Goal: Task Accomplishment & Management: Use online tool/utility

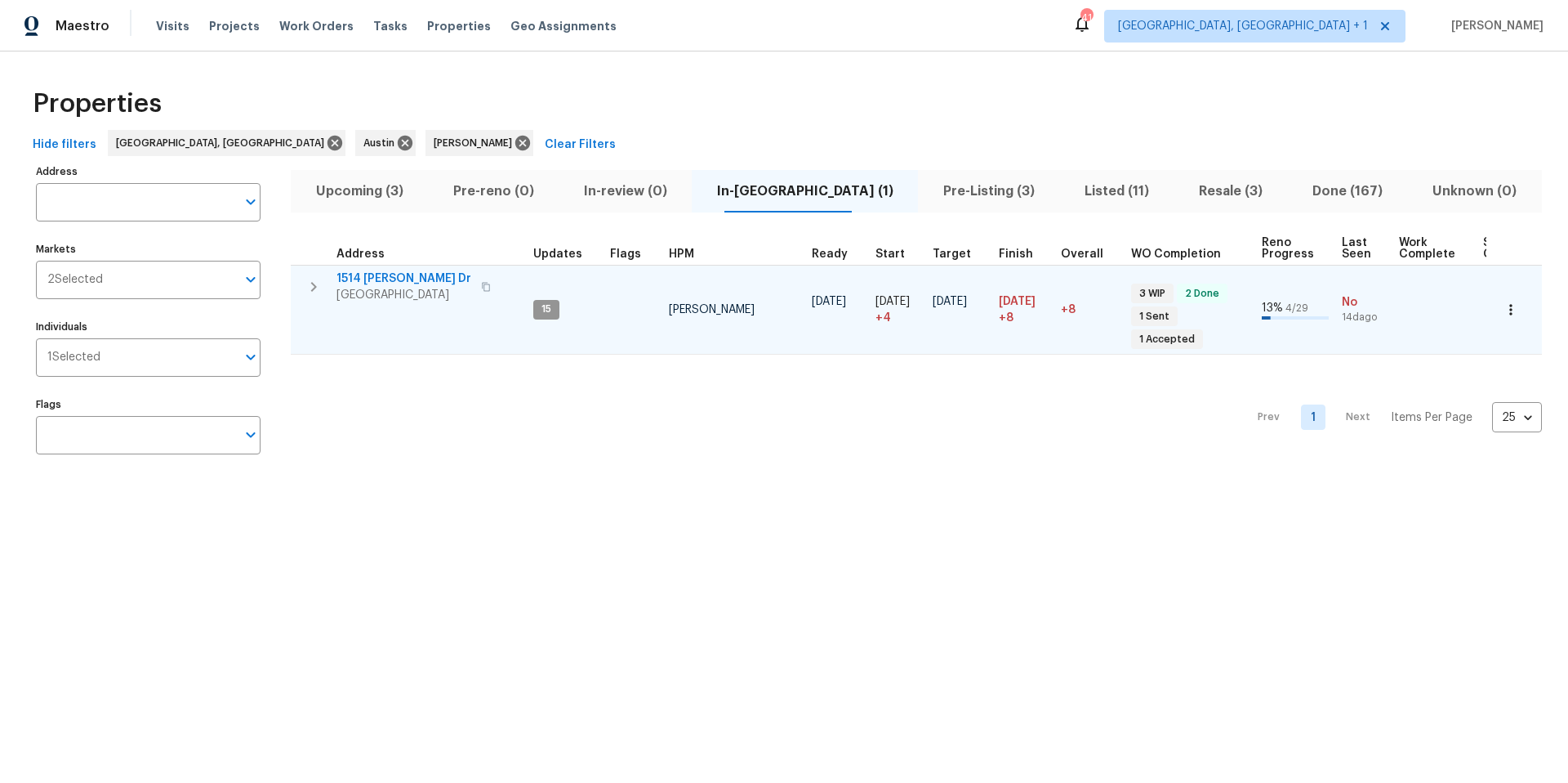
click at [391, 277] on span "1514 Barcus Dr" at bounding box center [404, 279] width 135 height 17
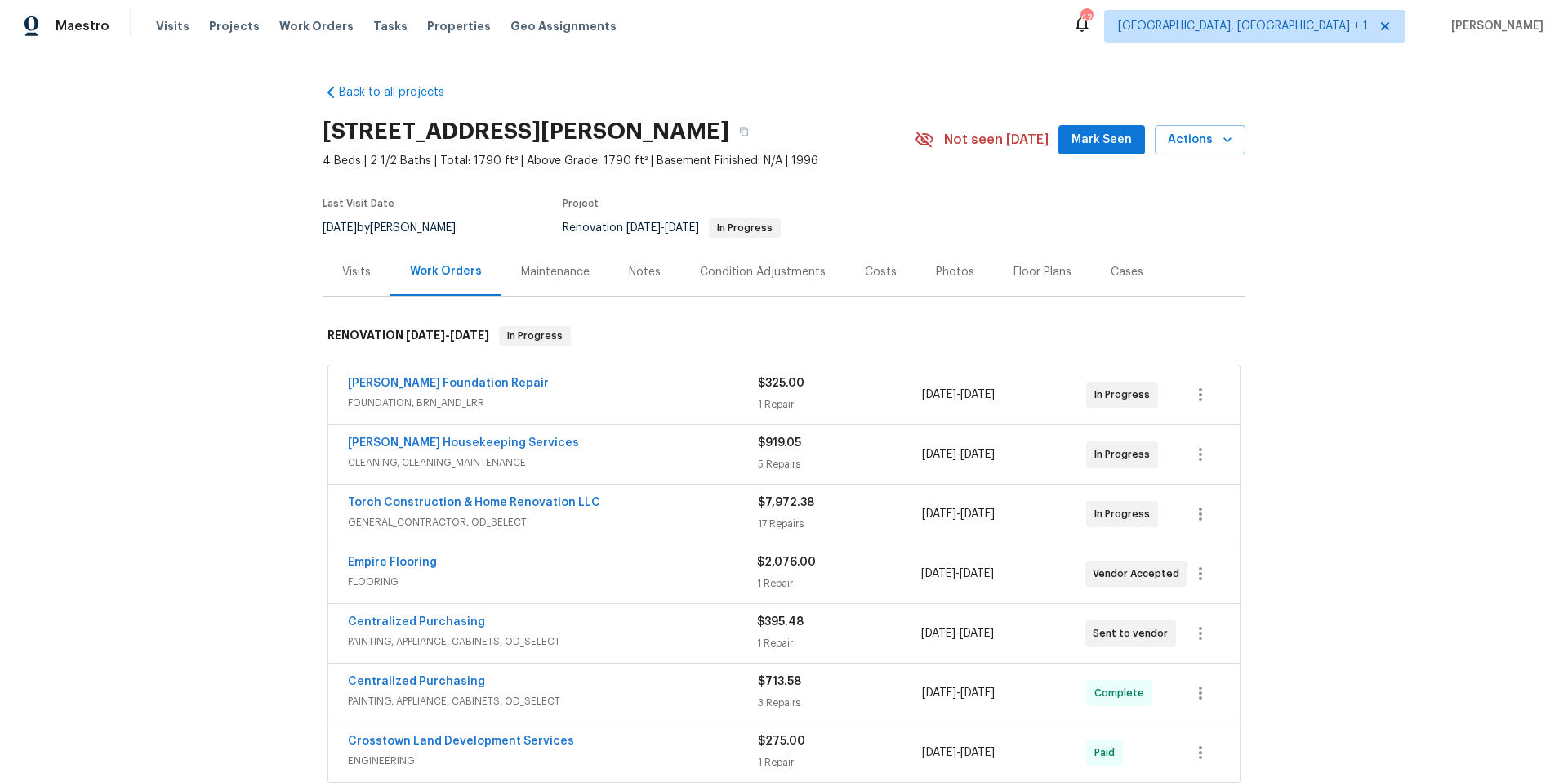
click at [503, 508] on span "Torch Construction & Home Renovation LLC" at bounding box center [474, 502] width 252 height 17
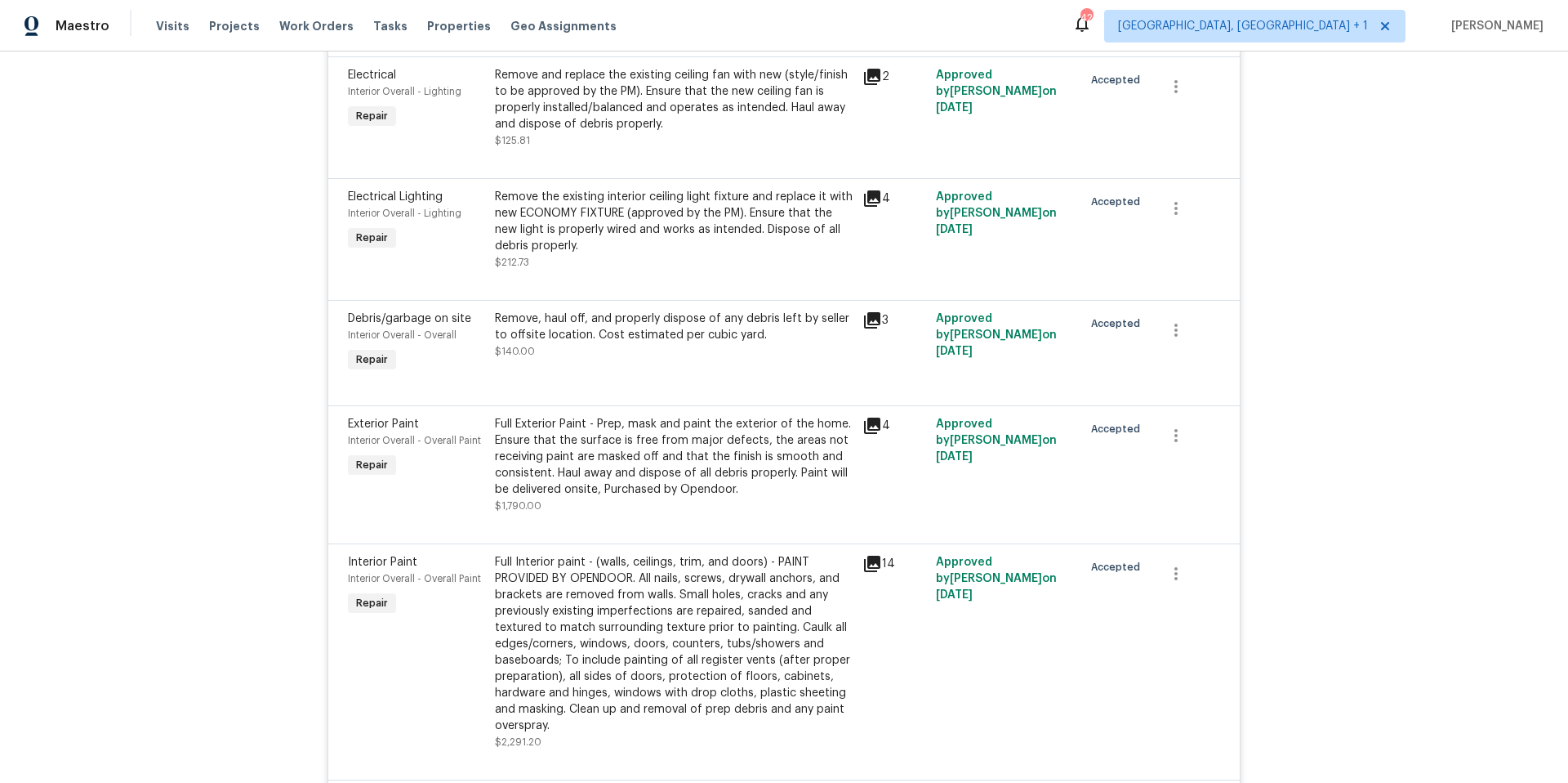
scroll to position [1920, 0]
click at [686, 578] on div "Full Interior paint - (walls, ceilings, trim, and doors) - PAINT PROVIDED BY OP…" at bounding box center [673, 640] width 358 height 180
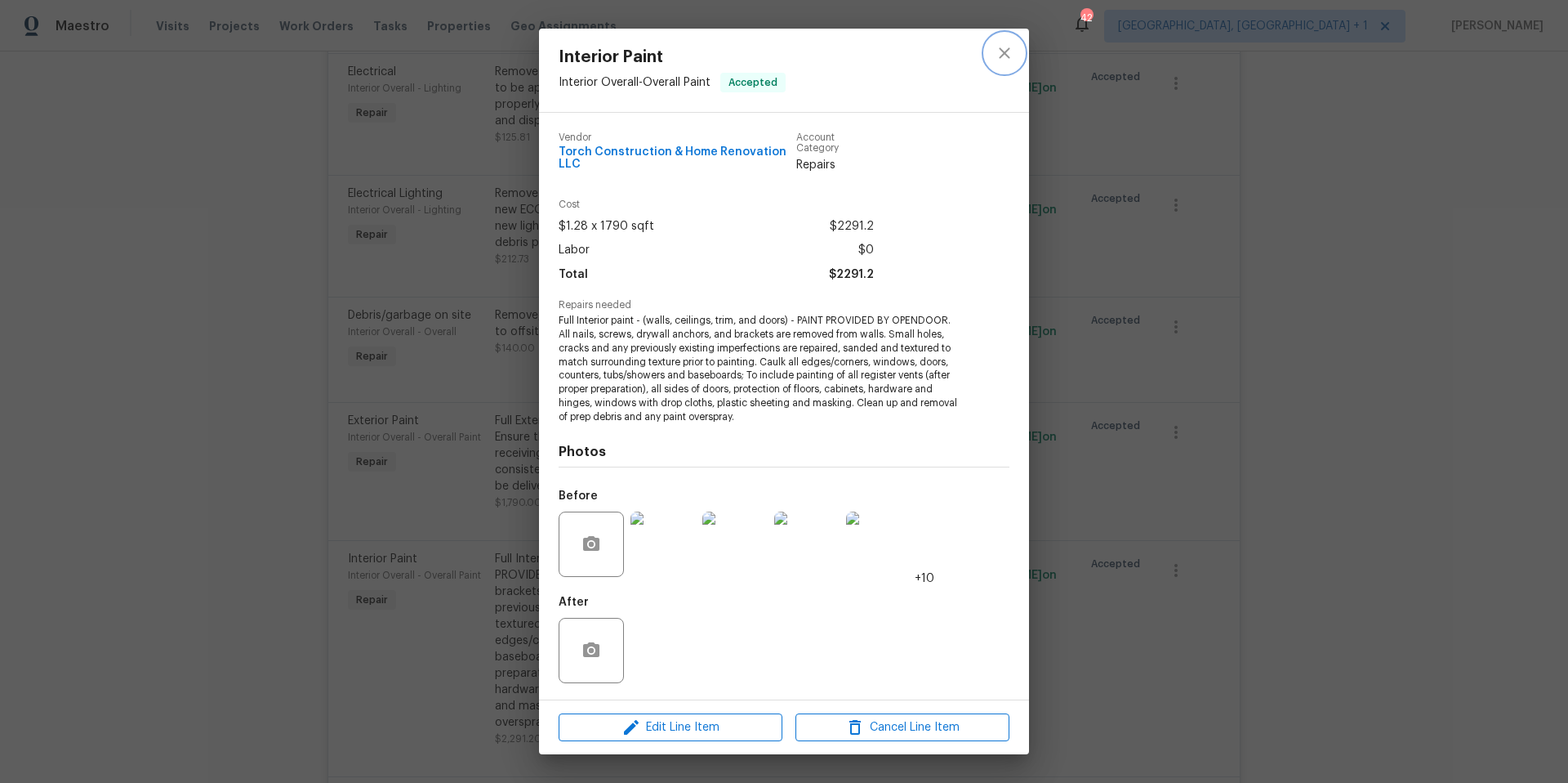
click at [1001, 55] on icon "close" at bounding box center [1004, 53] width 11 height 11
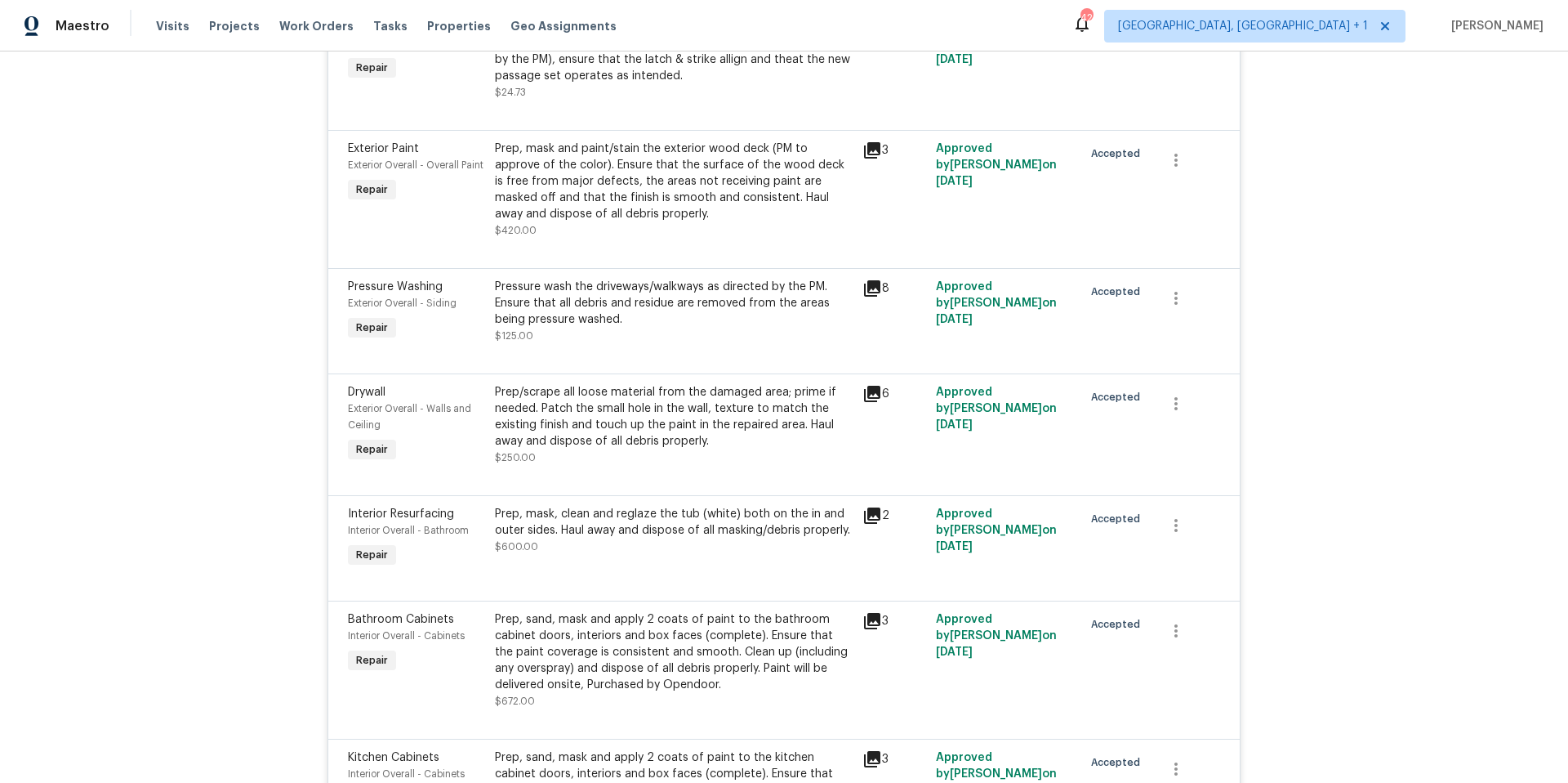
scroll to position [0, 0]
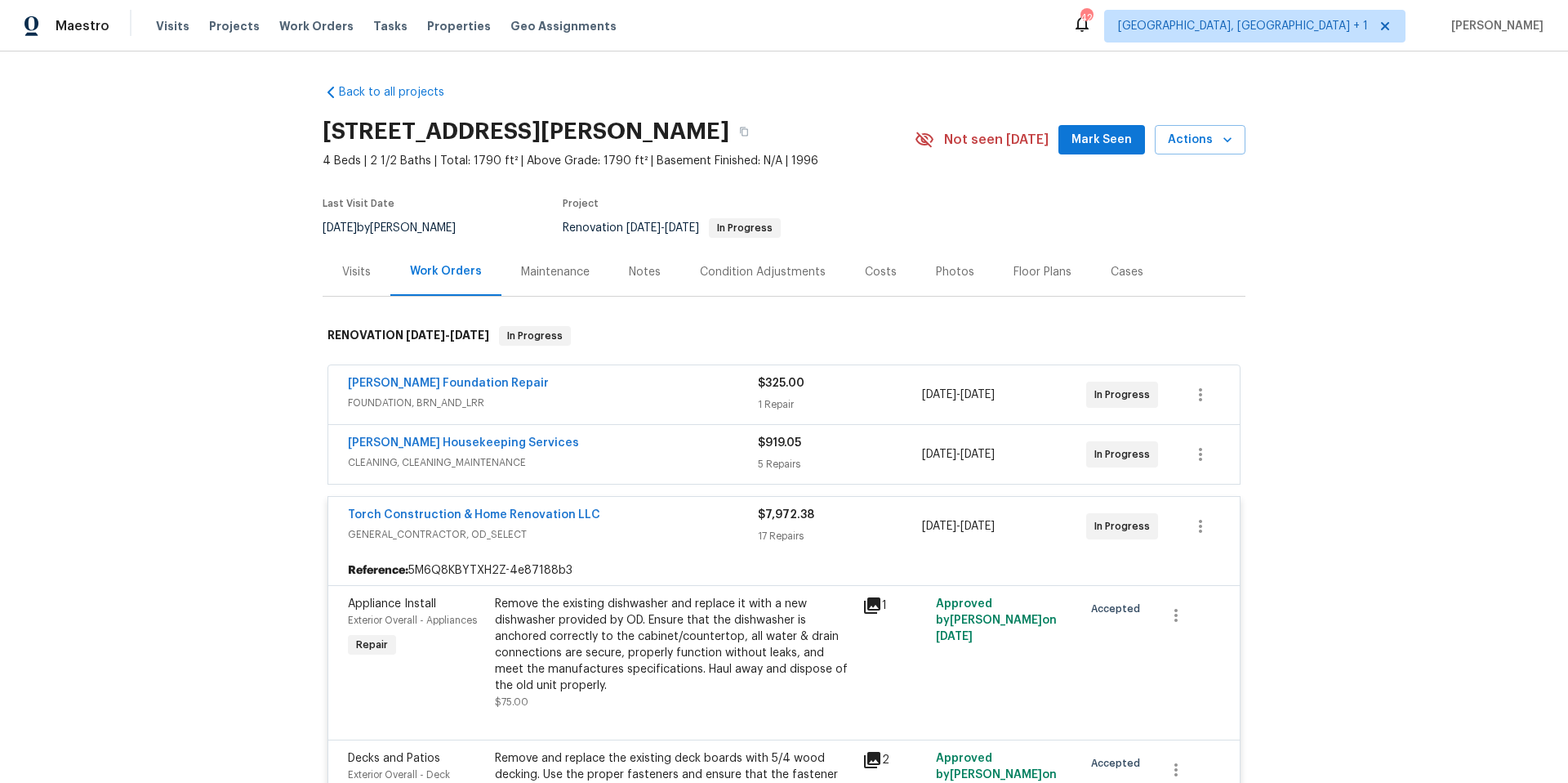
click at [625, 540] on span "GENERAL_CONTRACTOR, OD_SELECT" at bounding box center [552, 534] width 410 height 17
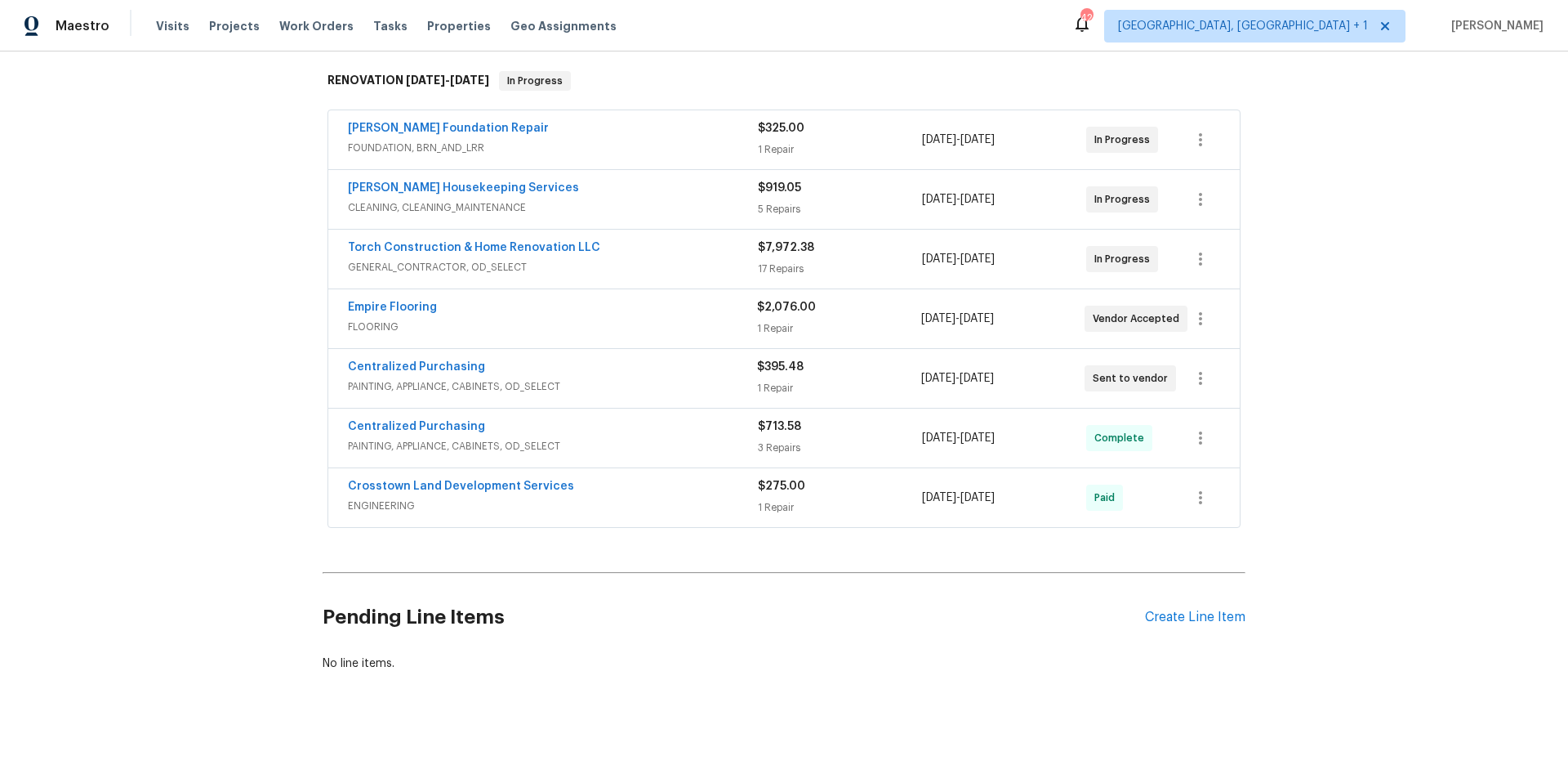
scroll to position [267, 0]
click at [1211, 610] on div "Create Line Item" at bounding box center [1195, 617] width 101 height 16
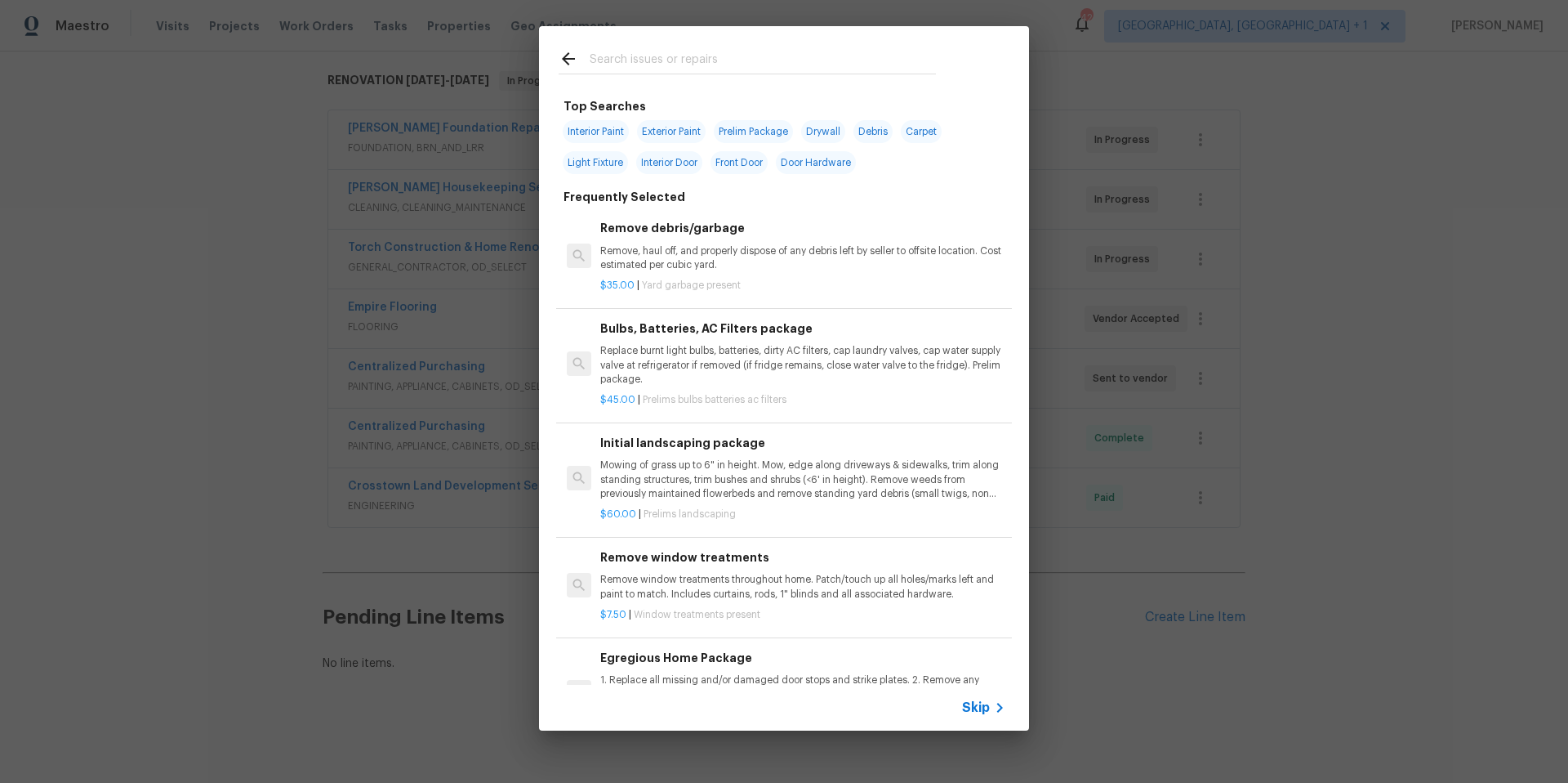
click at [610, 132] on span "Interior Paint" at bounding box center [596, 131] width 67 height 23
type input "Interior Paint"
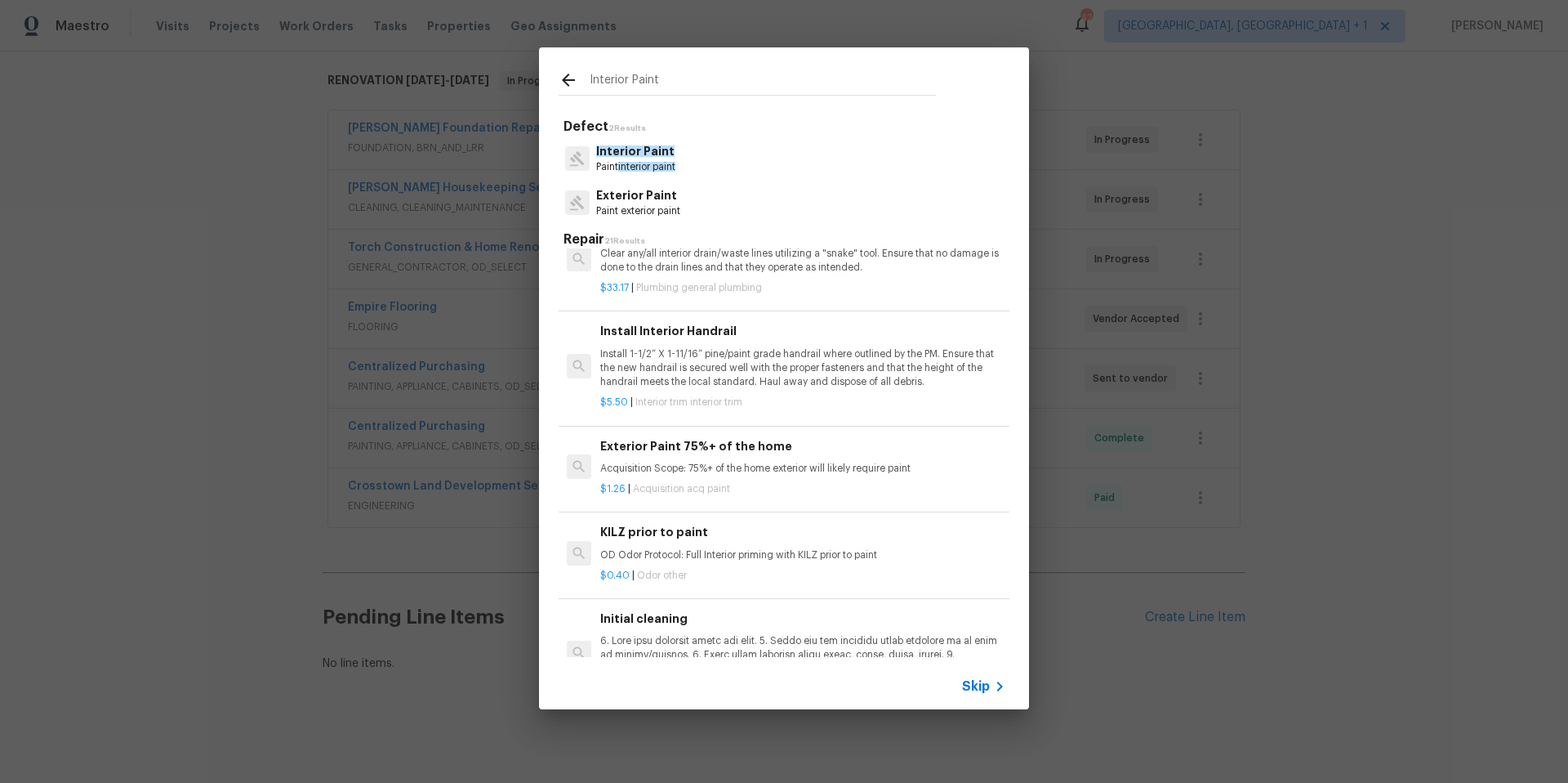
scroll to position [1686, 0]
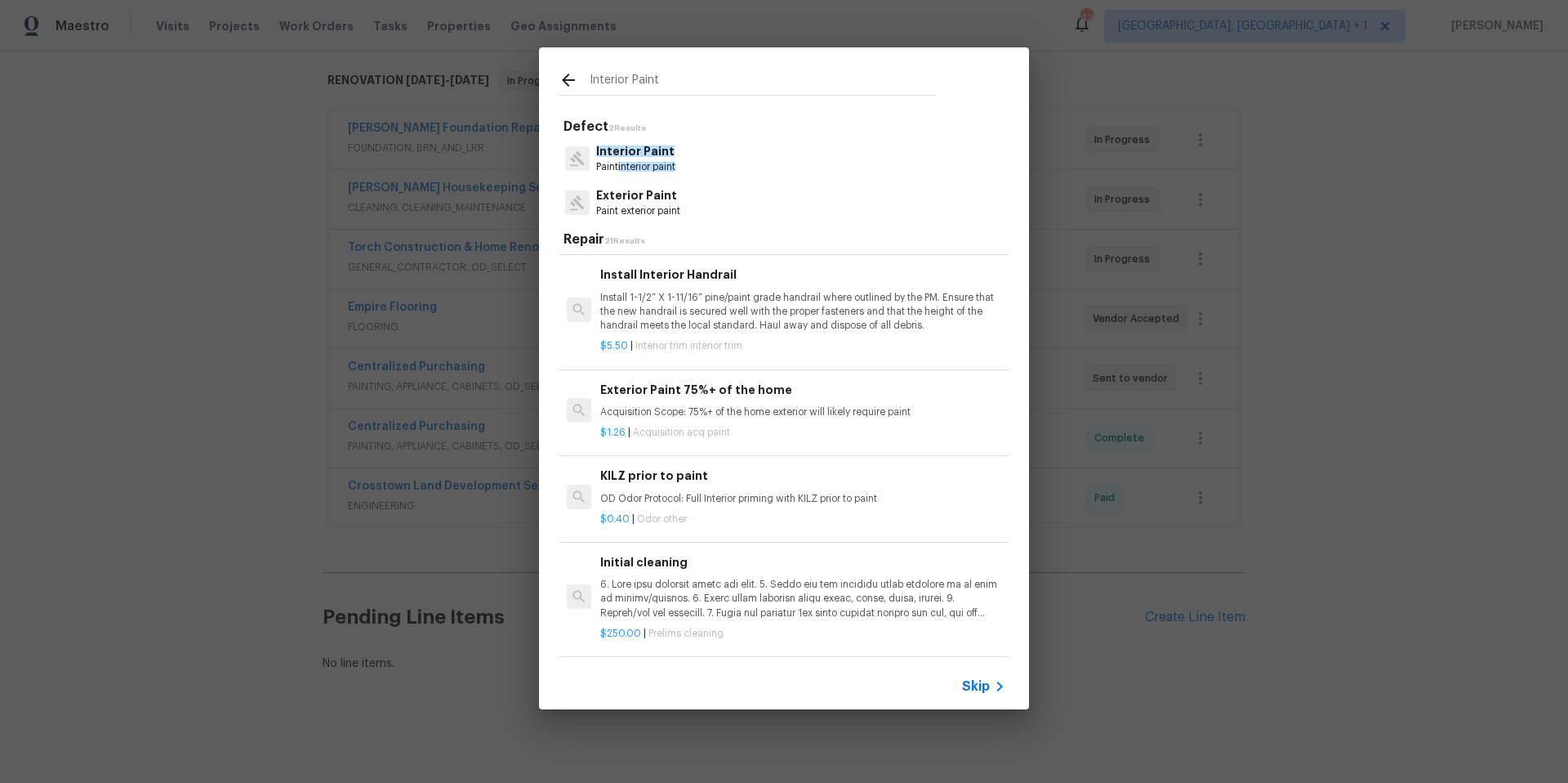
click at [568, 79] on icon at bounding box center [568, 80] width 19 height 19
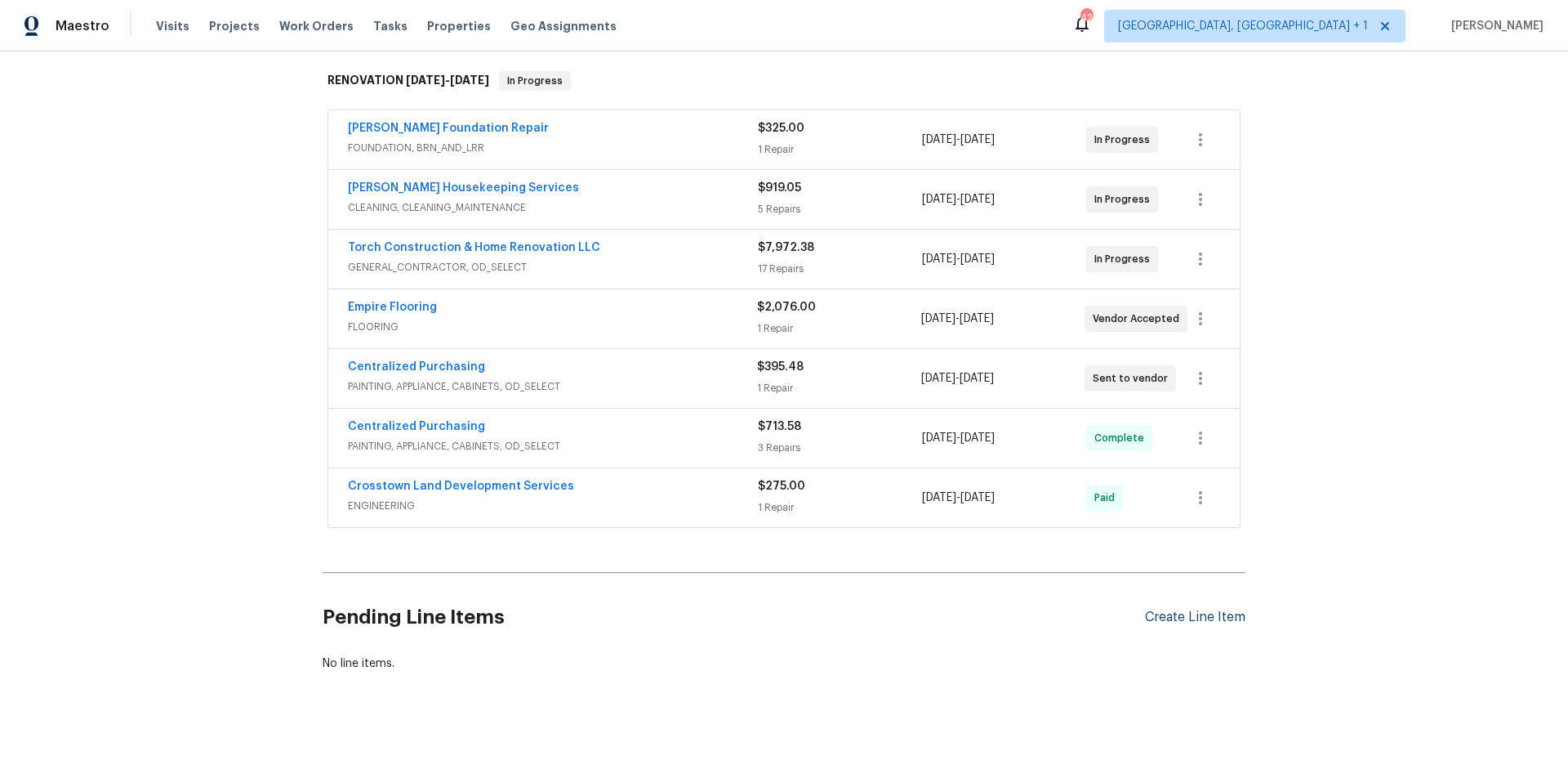
click at [1167, 610] on div "Create Line Item" at bounding box center [1195, 617] width 101 height 16
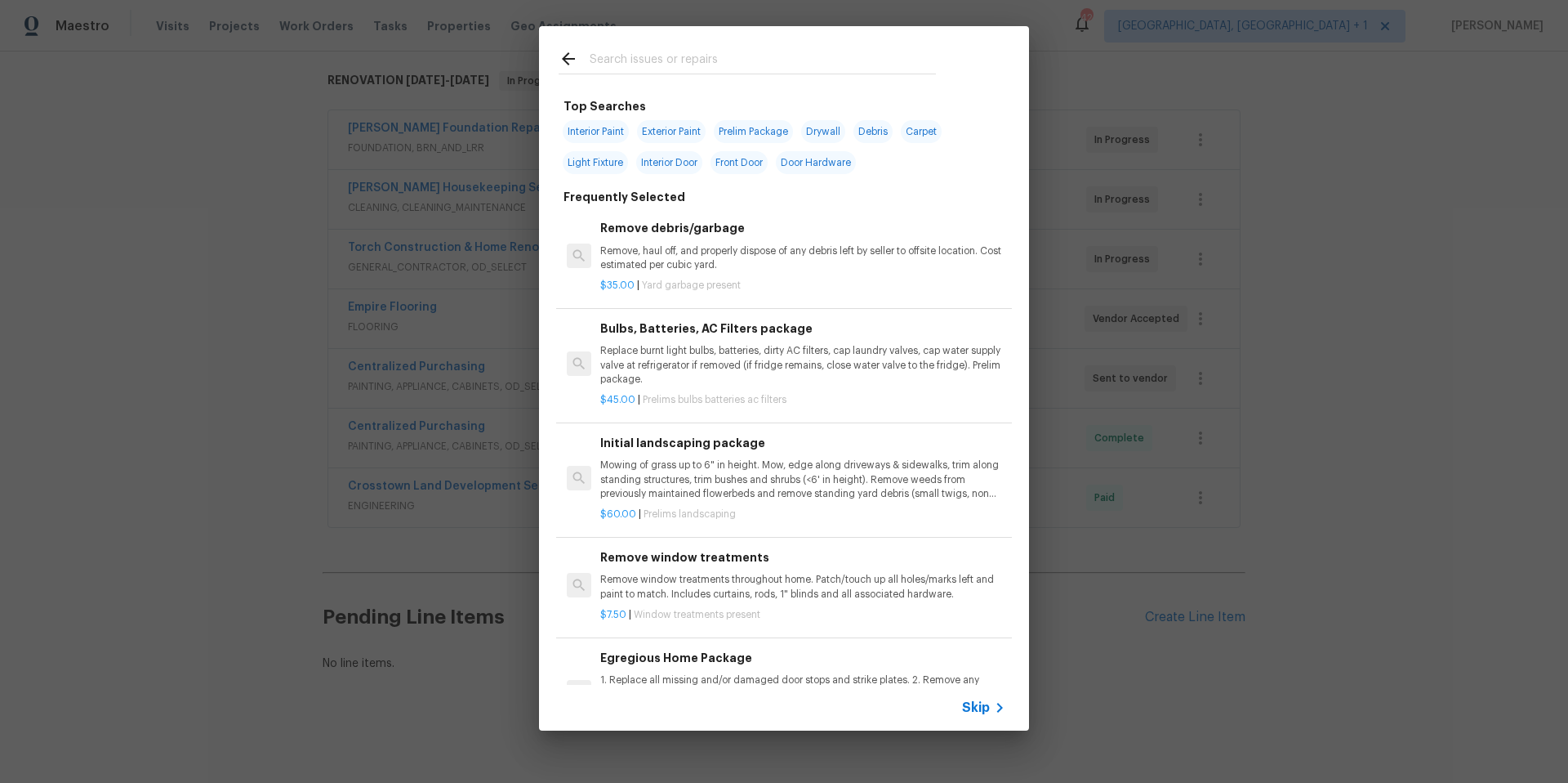
click at [606, 58] on input "text" at bounding box center [762, 61] width 346 height 25
drag, startPoint x: 598, startPoint y: 135, endPoint x: 583, endPoint y: 138, distance: 15.3
click at [583, 138] on span "Interior Paint" at bounding box center [596, 131] width 67 height 23
click at [586, 127] on span "Interior Paint" at bounding box center [596, 131] width 67 height 23
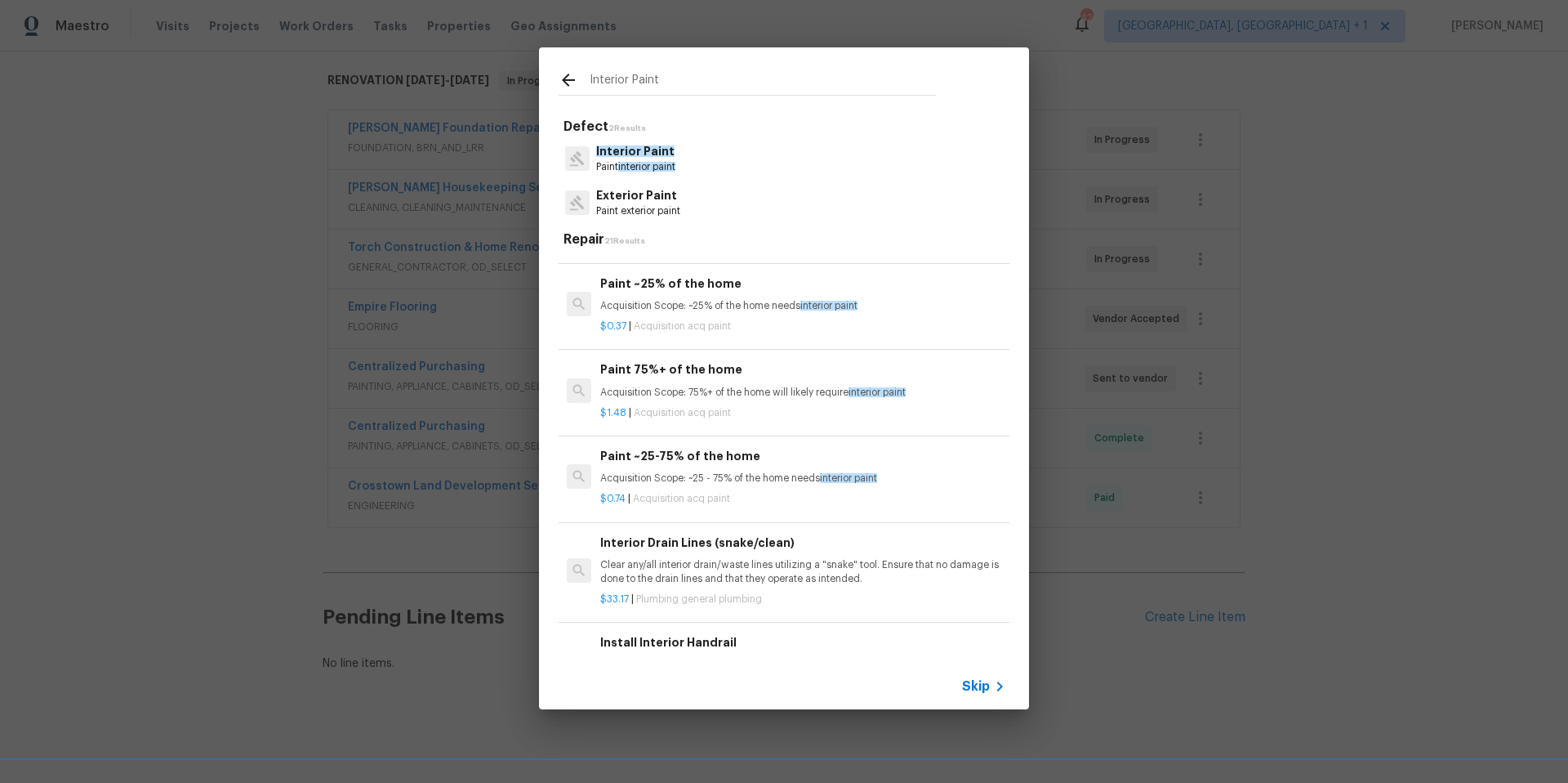
scroll to position [1327, 0]
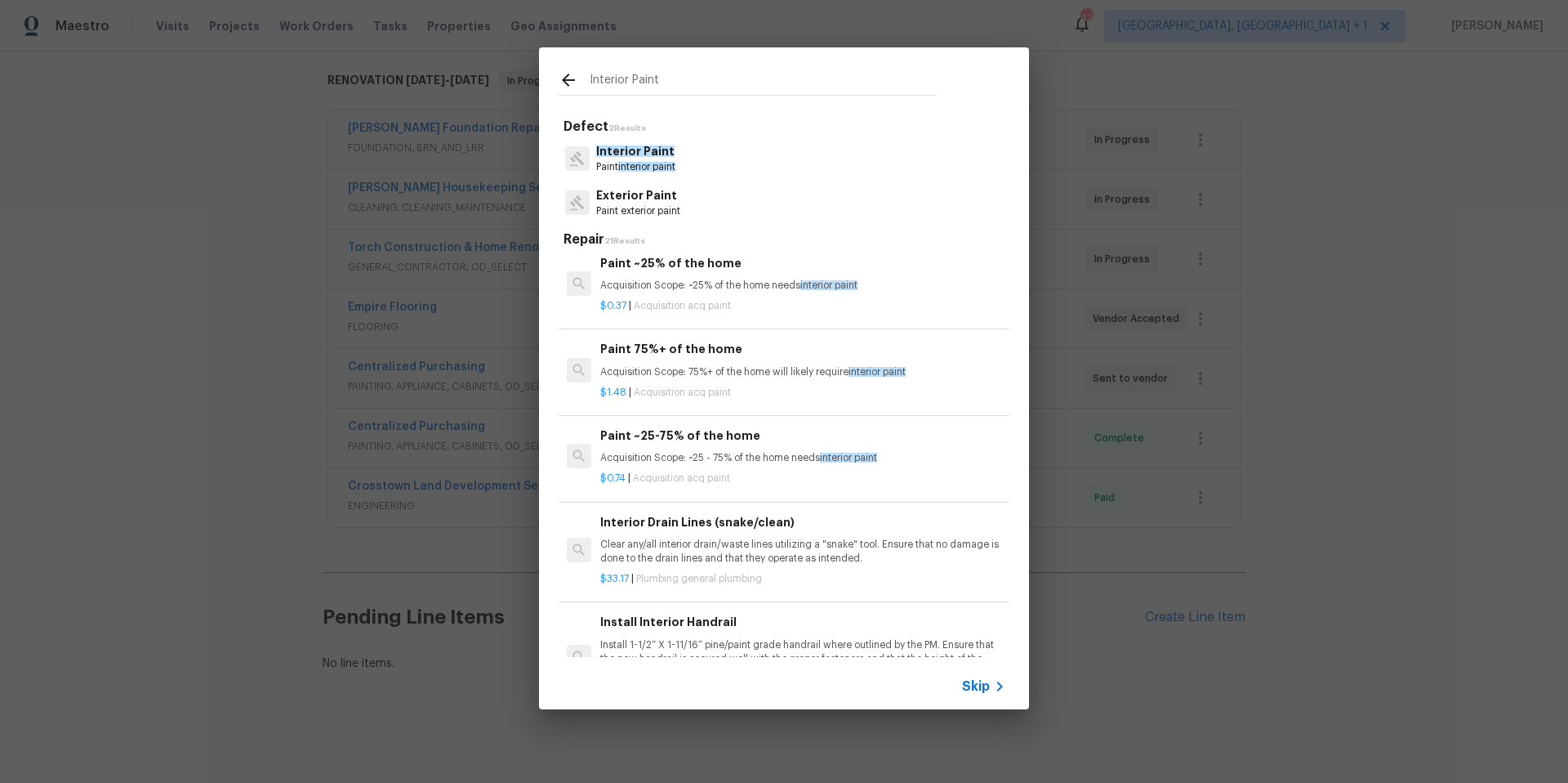
click at [684, 78] on input "Interior Paint" at bounding box center [762, 82] width 346 height 25
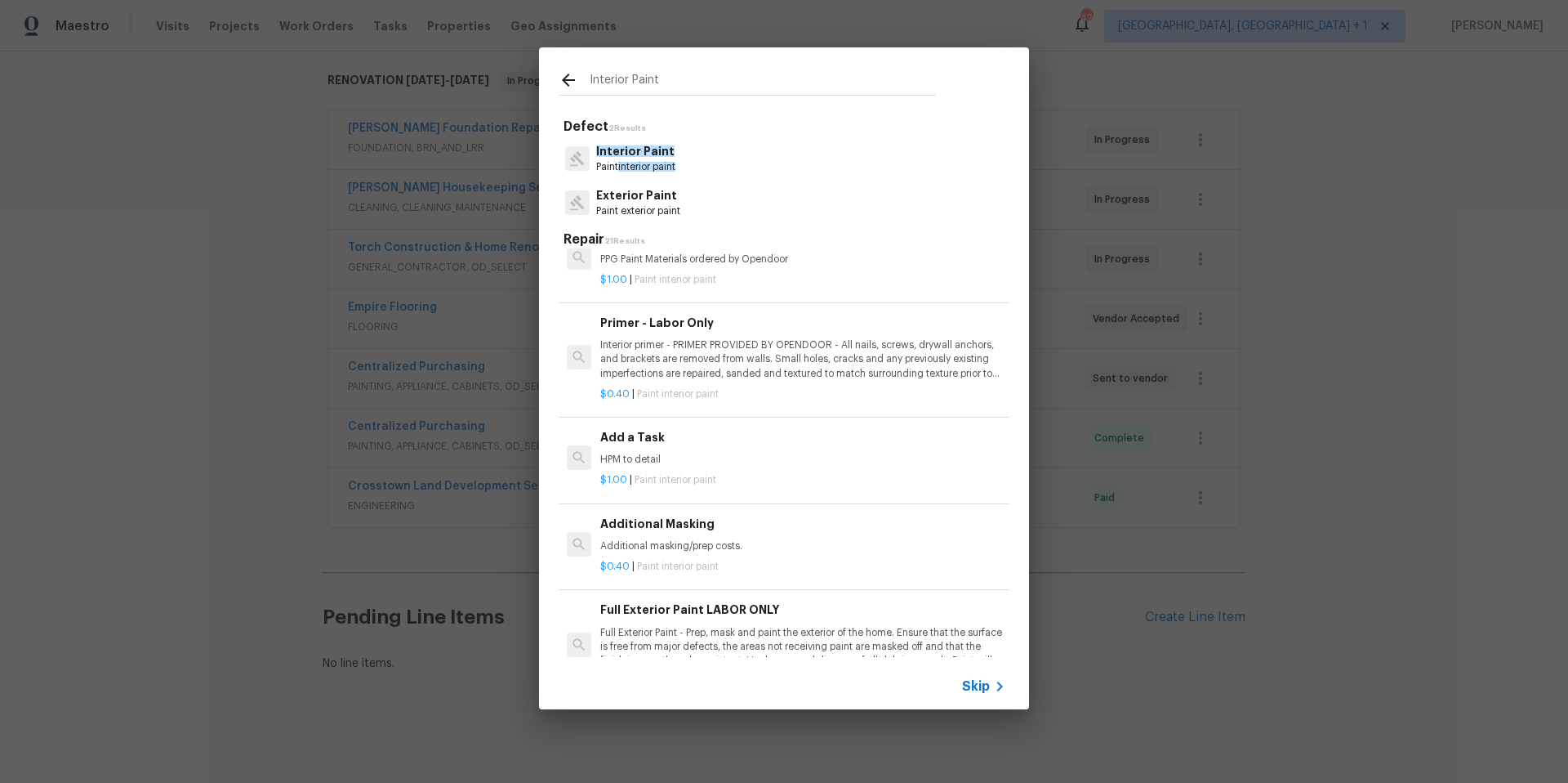
scroll to position [0, 0]
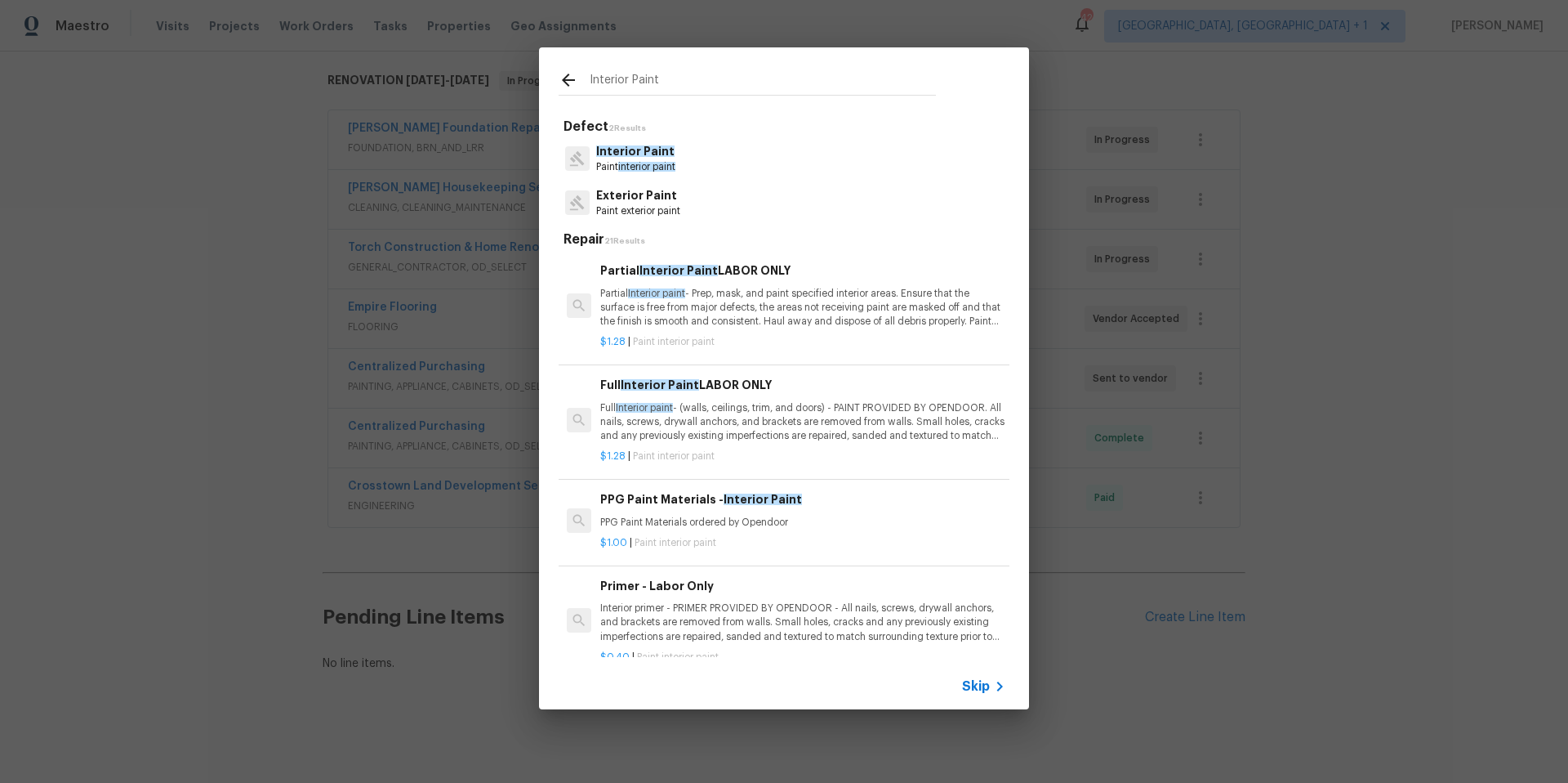
drag, startPoint x: 656, startPoint y: 77, endPoint x: 501, endPoint y: 63, distance: 155.6
click at [501, 63] on div "Interior Paint Defect 2 Results Interior Paint Paint interior paint Exterior Pa…" at bounding box center [784, 378] width 1568 height 757
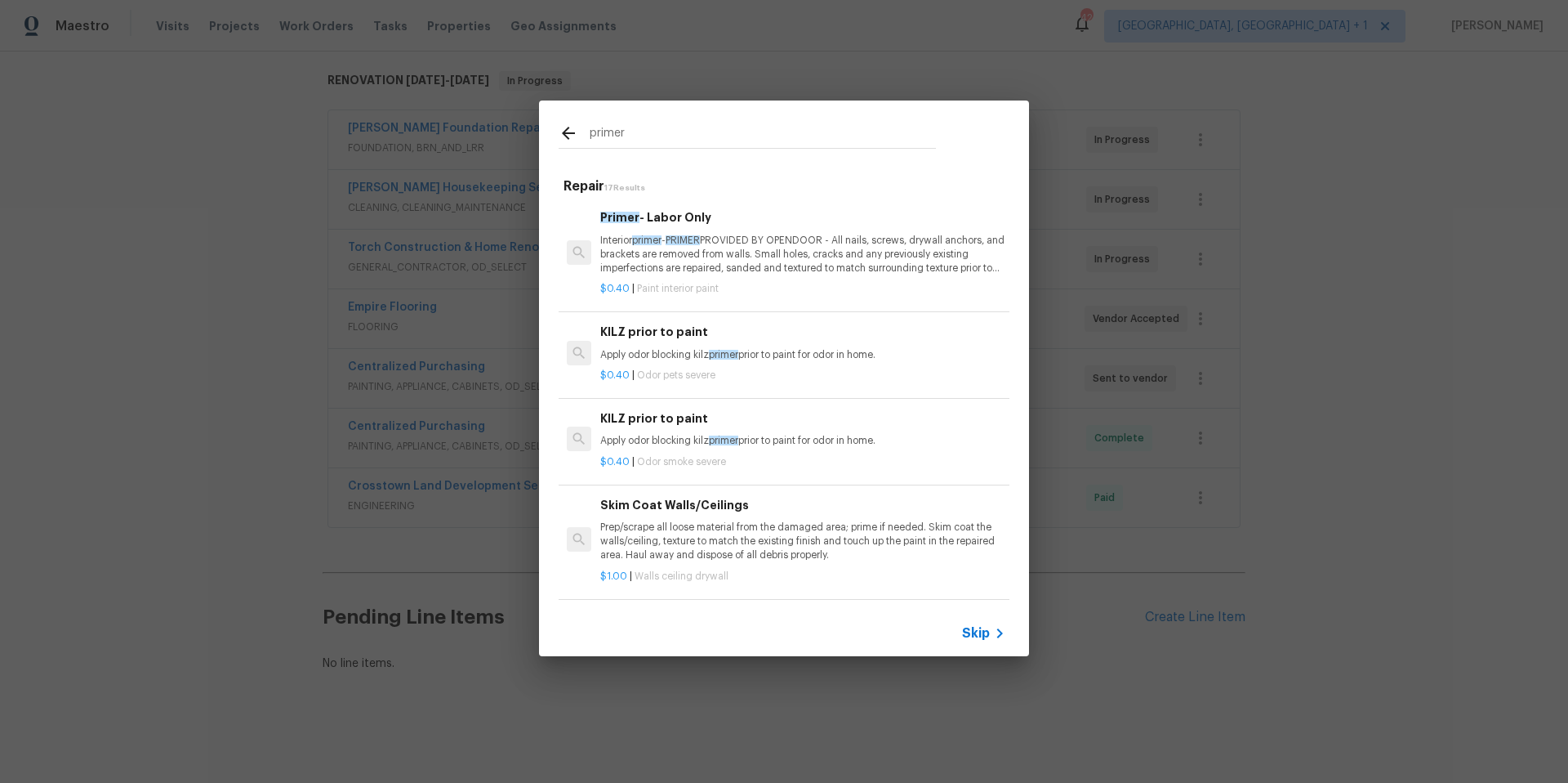
type input "primer"
click at [986, 643] on div "Skip" at bounding box center [784, 633] width 490 height 46
click at [986, 639] on span "Skip" at bounding box center [976, 633] width 28 height 17
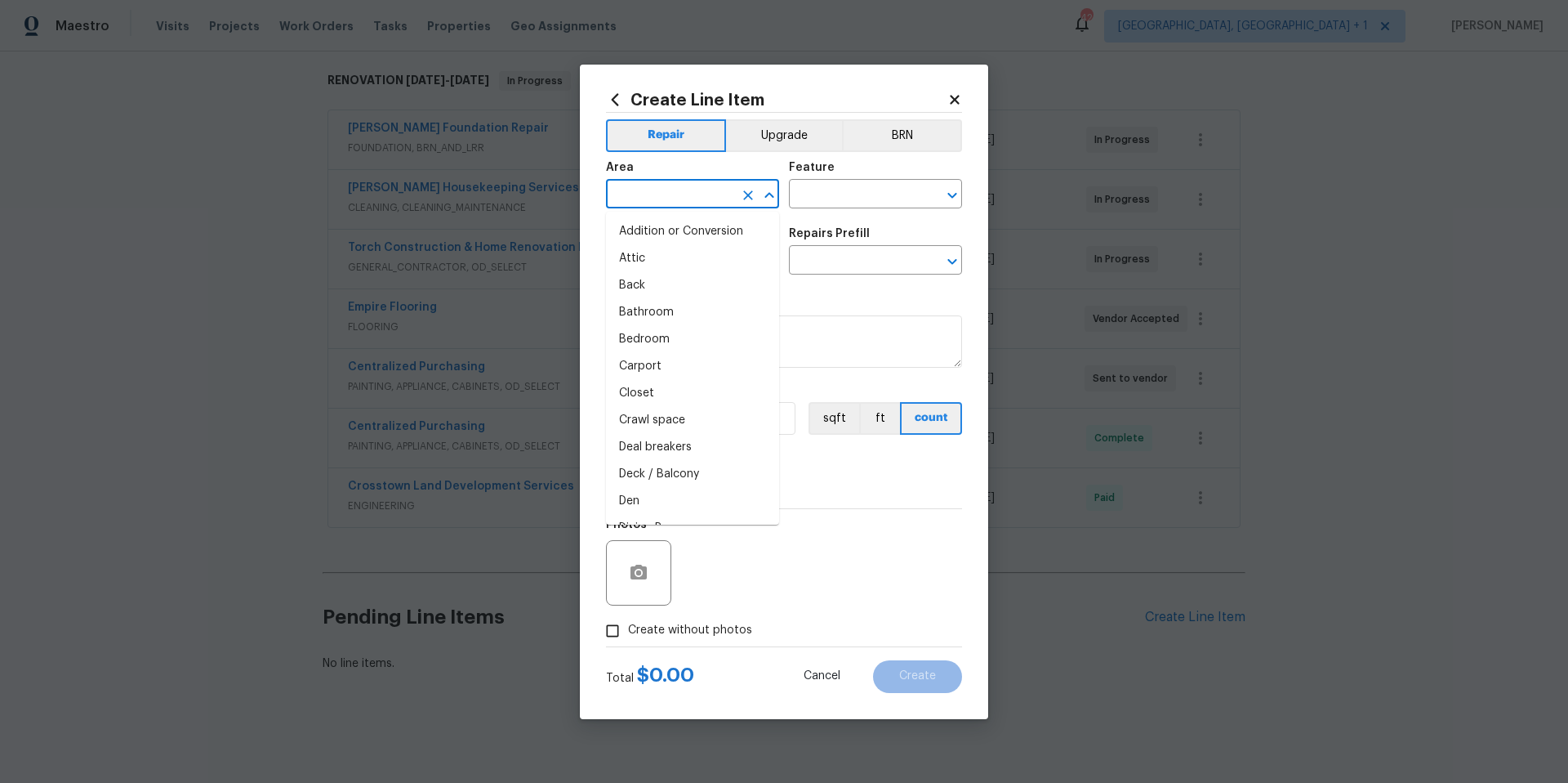
click at [686, 201] on input "text" at bounding box center [670, 195] width 128 height 25
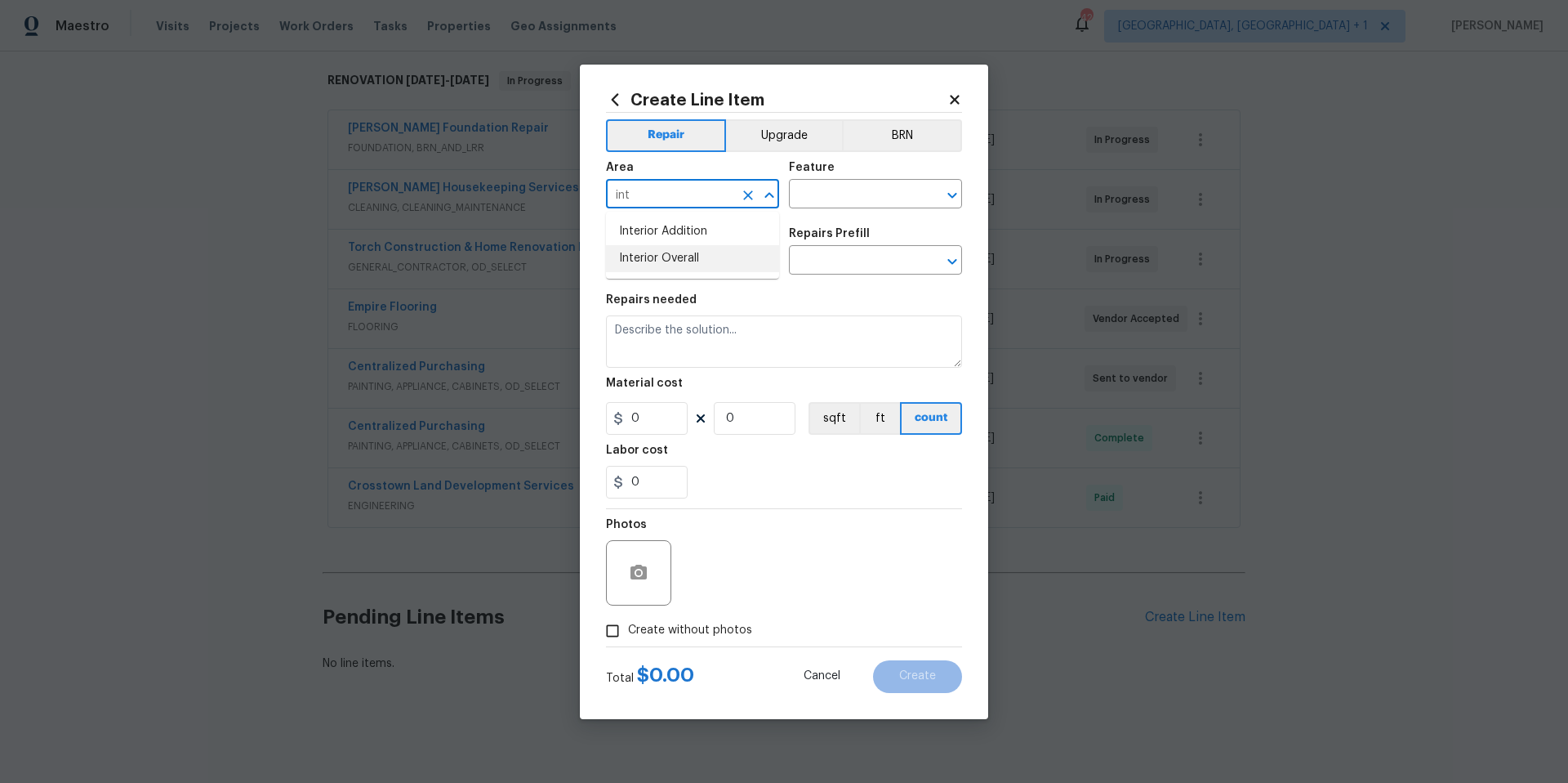
drag, startPoint x: 672, startPoint y: 265, endPoint x: 701, endPoint y: 240, distance: 38.3
click at [674, 260] on li "Interior Overall" at bounding box center [693, 258] width 173 height 27
type input "Interior Overall"
click at [797, 184] on input "text" at bounding box center [853, 195] width 128 height 25
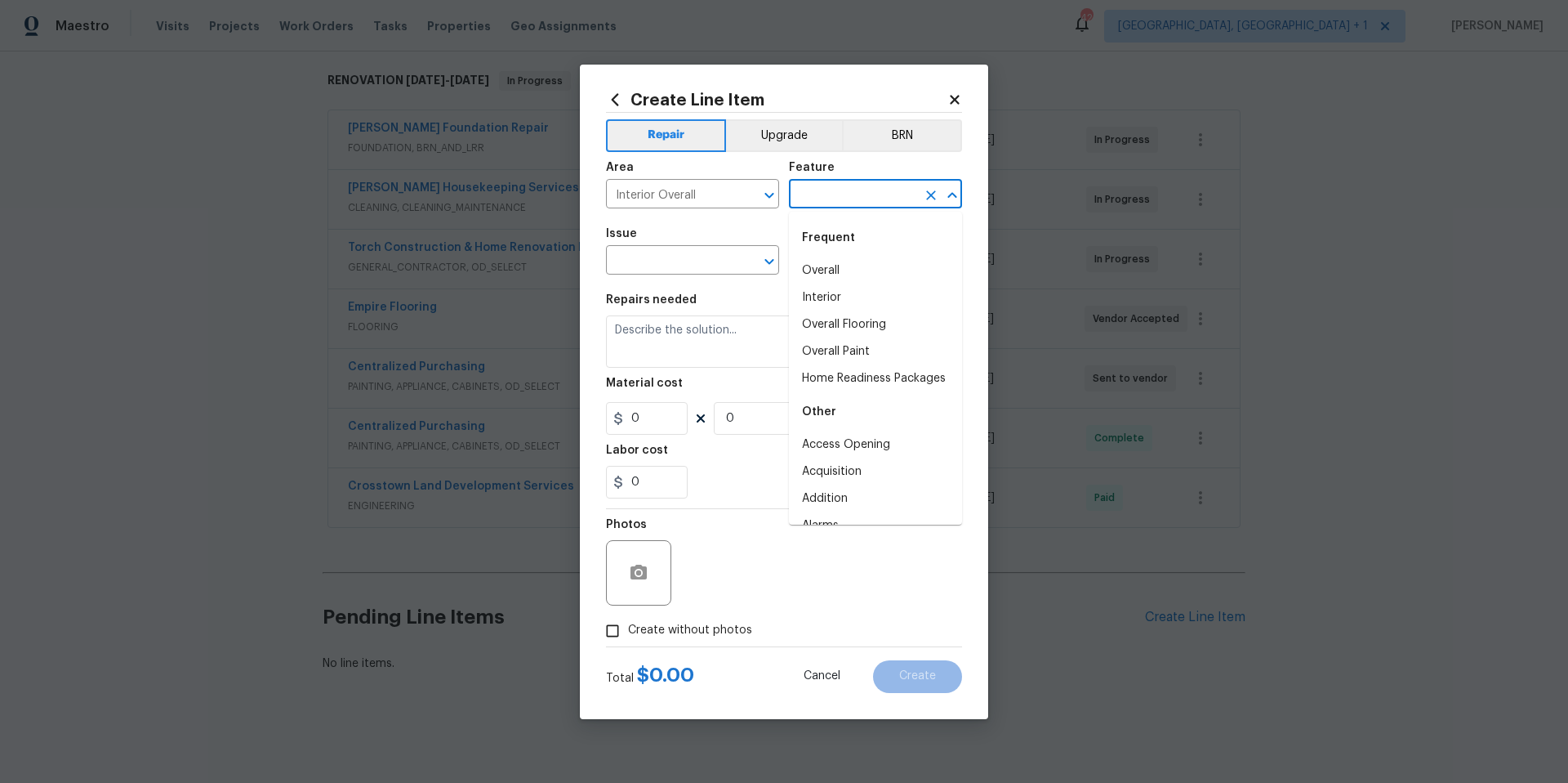
click at [826, 257] on div "Frequent" at bounding box center [875, 237] width 173 height 39
click at [815, 271] on li "Overall" at bounding box center [875, 271] width 173 height 27
type input "Overall"
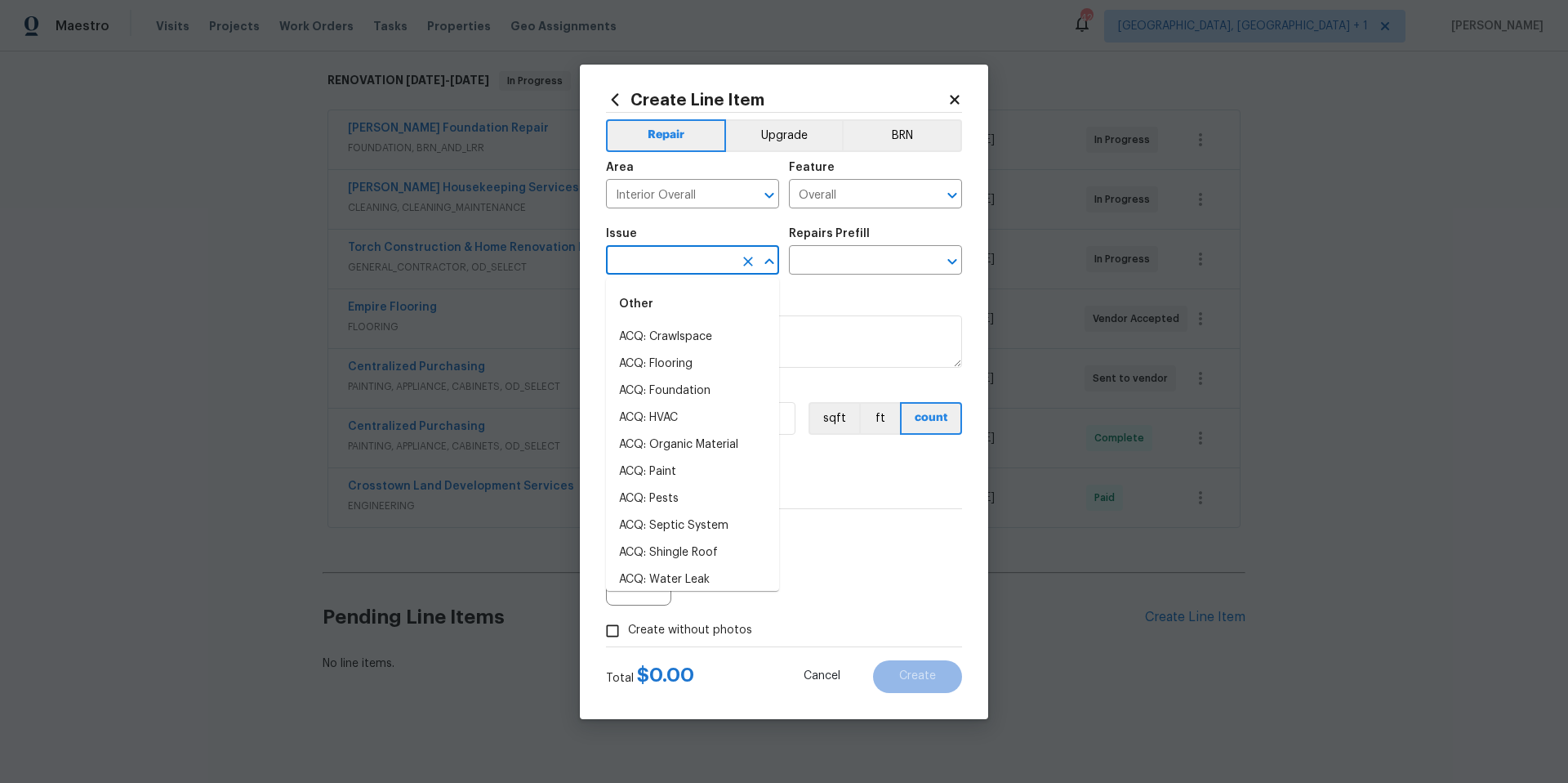
click at [682, 257] on input "text" at bounding box center [670, 261] width 128 height 25
click at [662, 358] on li "ACQ: Paint" at bounding box center [693, 363] width 173 height 27
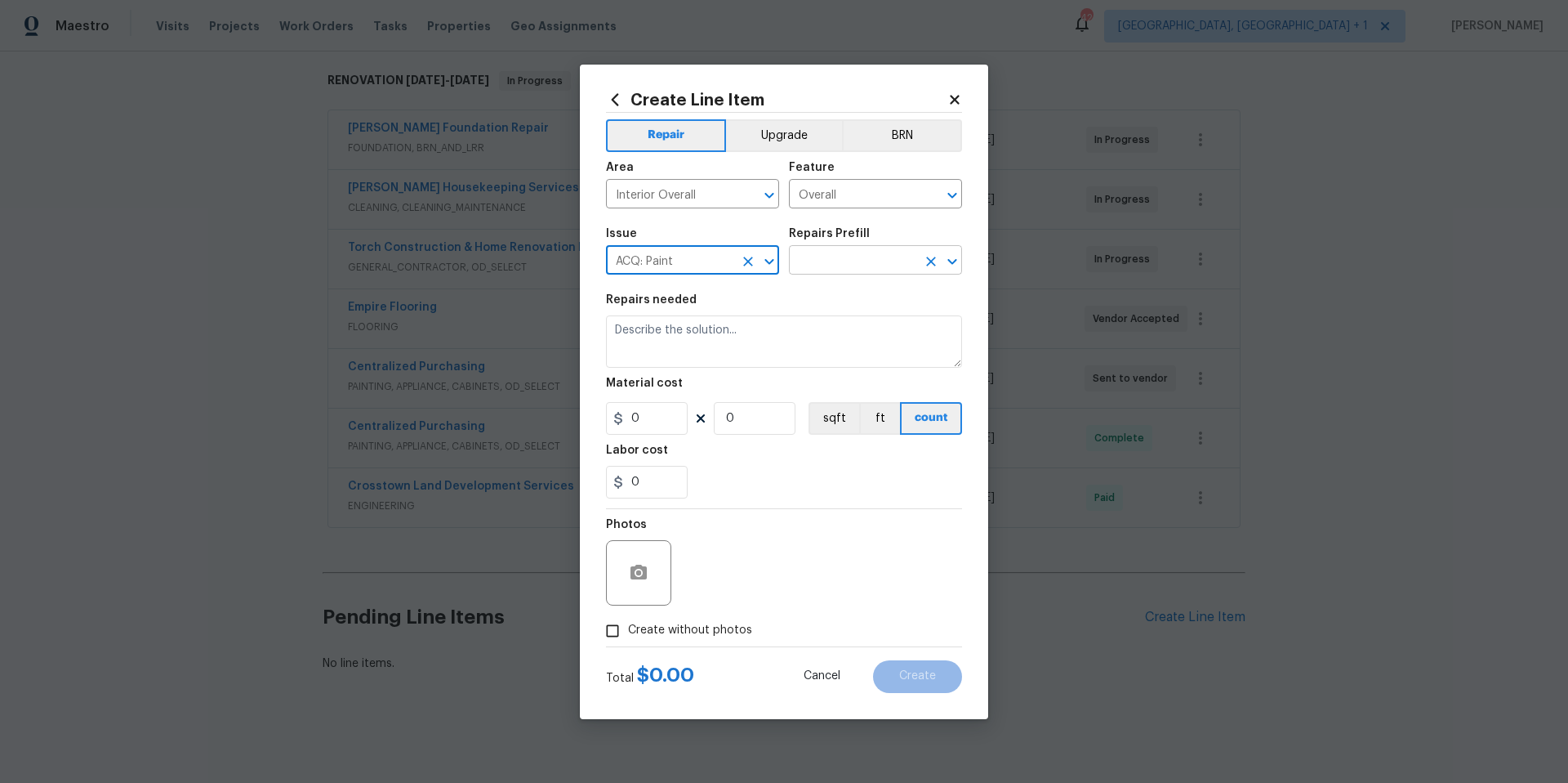
type input "ACQ: Paint"
click at [844, 250] on input "text" at bounding box center [853, 261] width 128 height 25
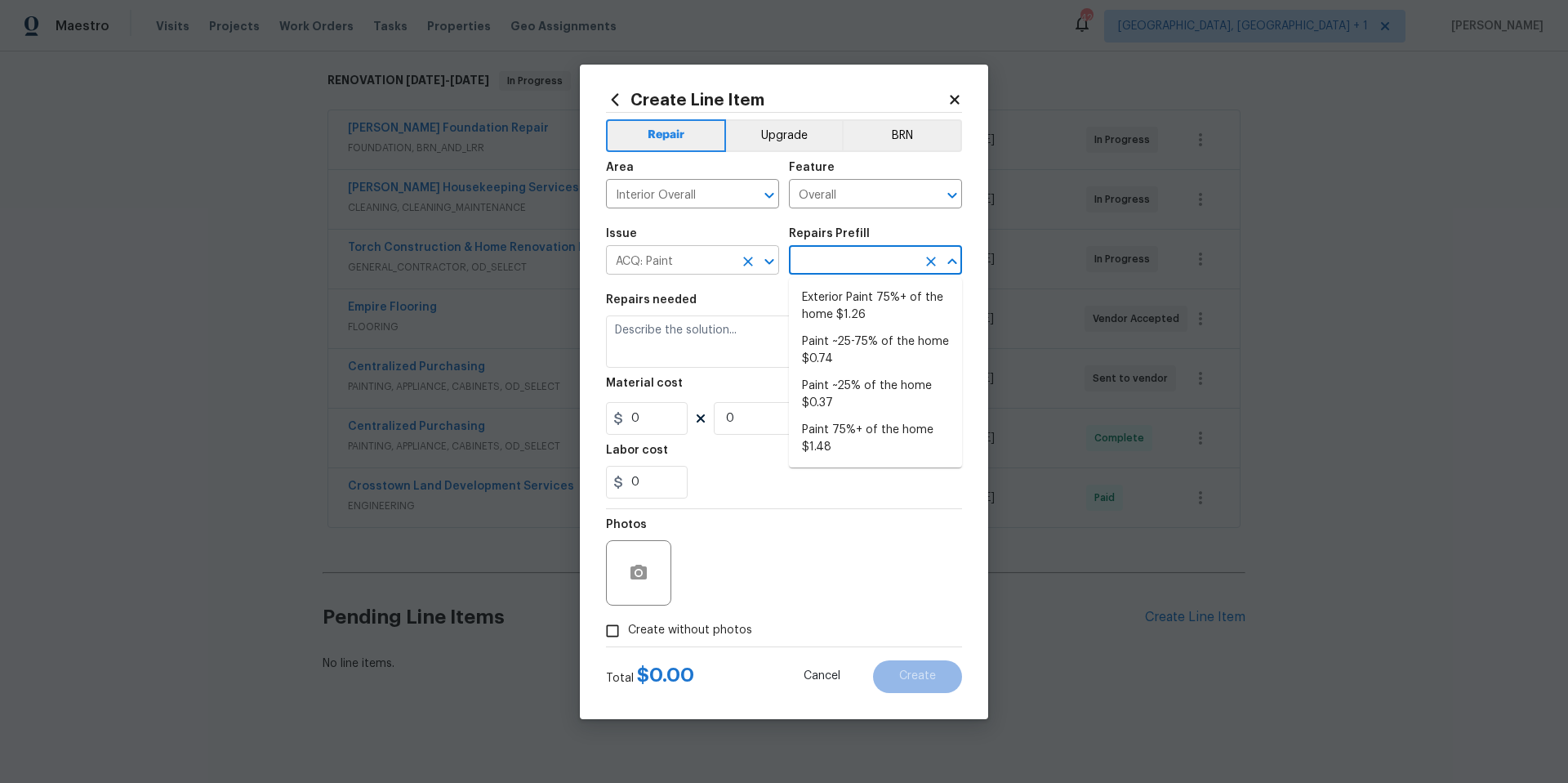
click at [754, 265] on icon "Clear" at bounding box center [748, 261] width 17 height 17
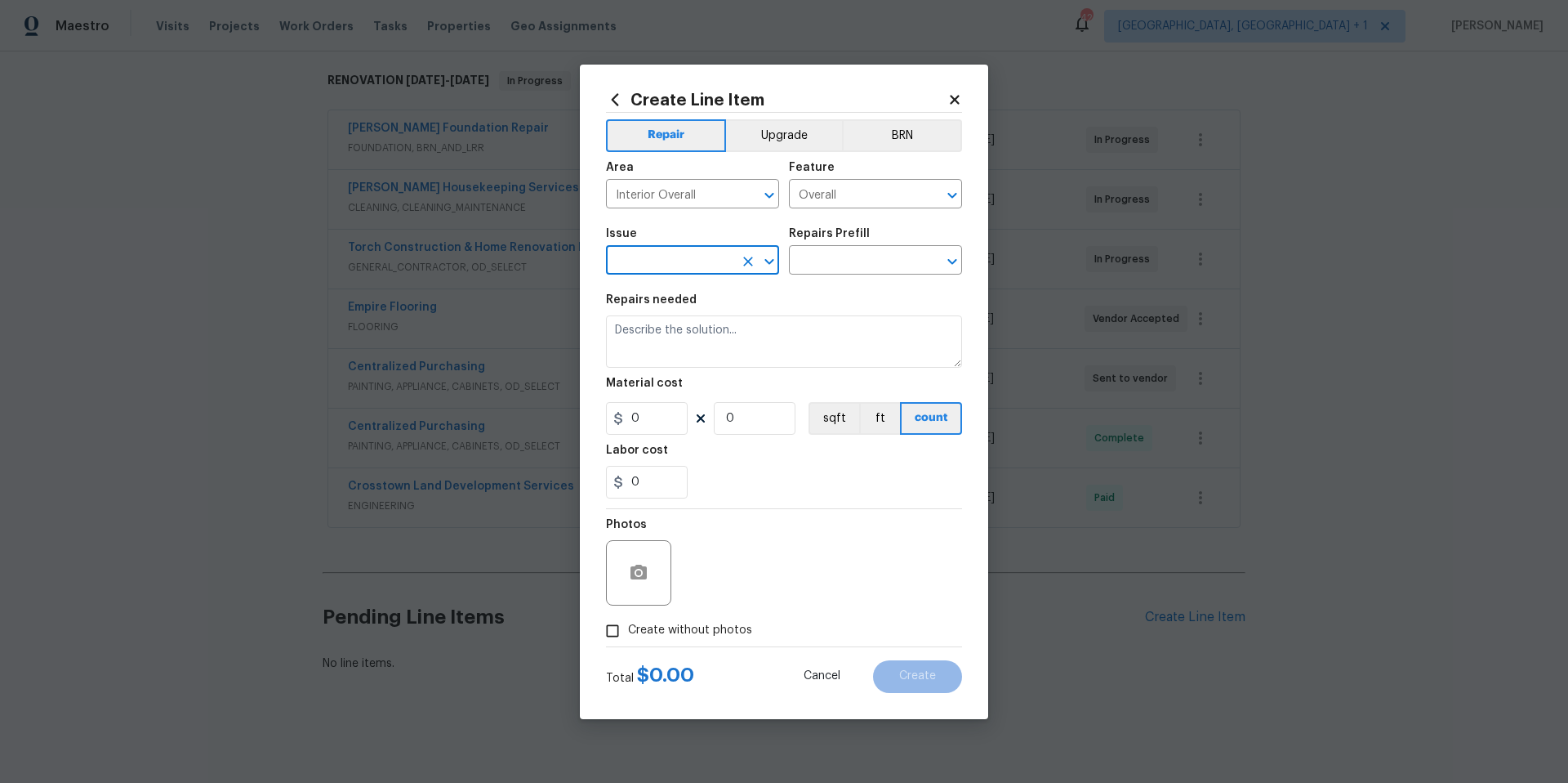
click at [728, 263] on input "text" at bounding box center [670, 261] width 128 height 25
drag, startPoint x: 673, startPoint y: 402, endPoint x: 768, endPoint y: 292, distance: 145.3
click at [673, 401] on li "Interior Paint" at bounding box center [693, 391] width 173 height 27
type input "Interior Paint"
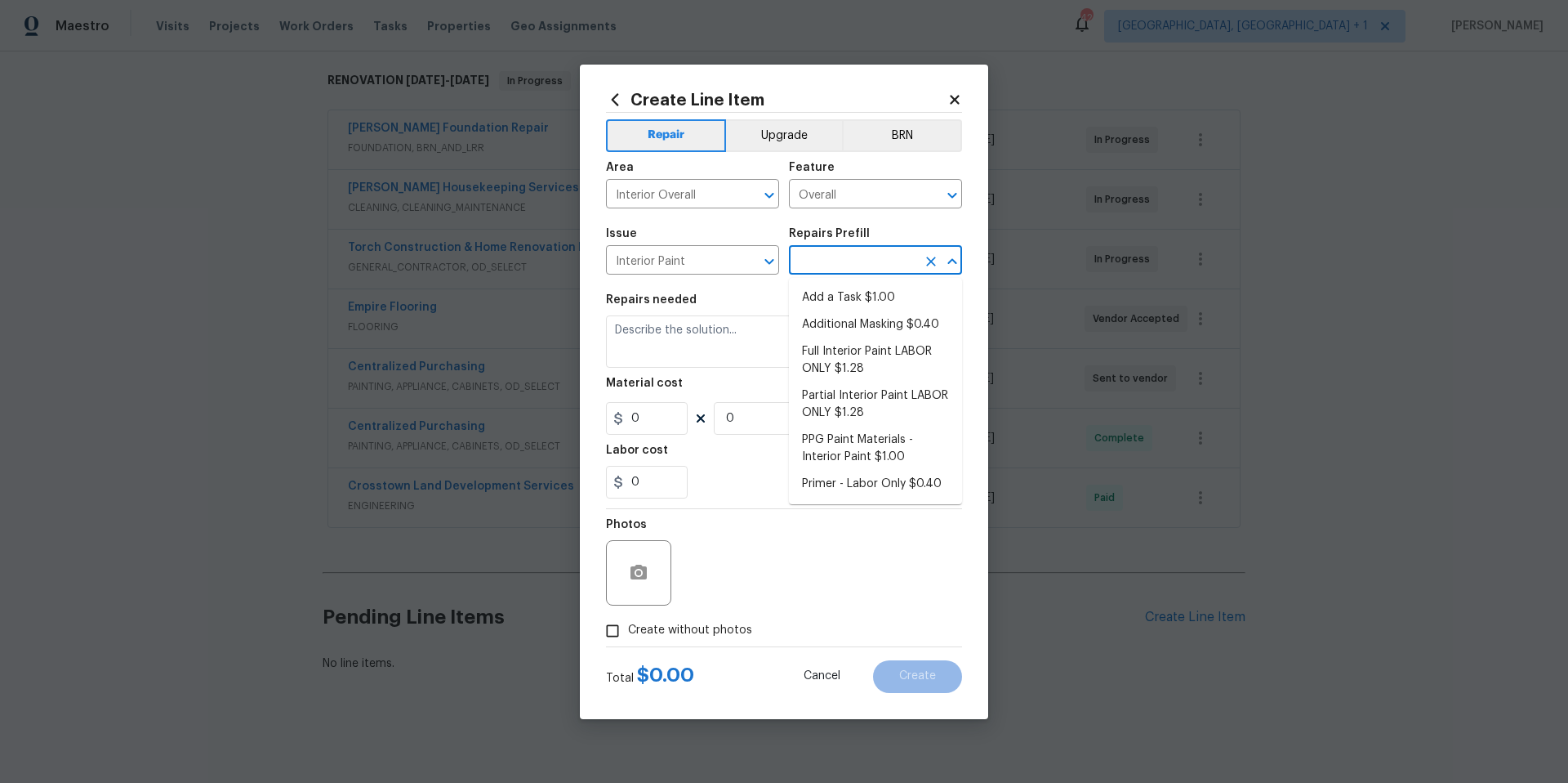
click at [809, 269] on input "text" at bounding box center [853, 261] width 128 height 25
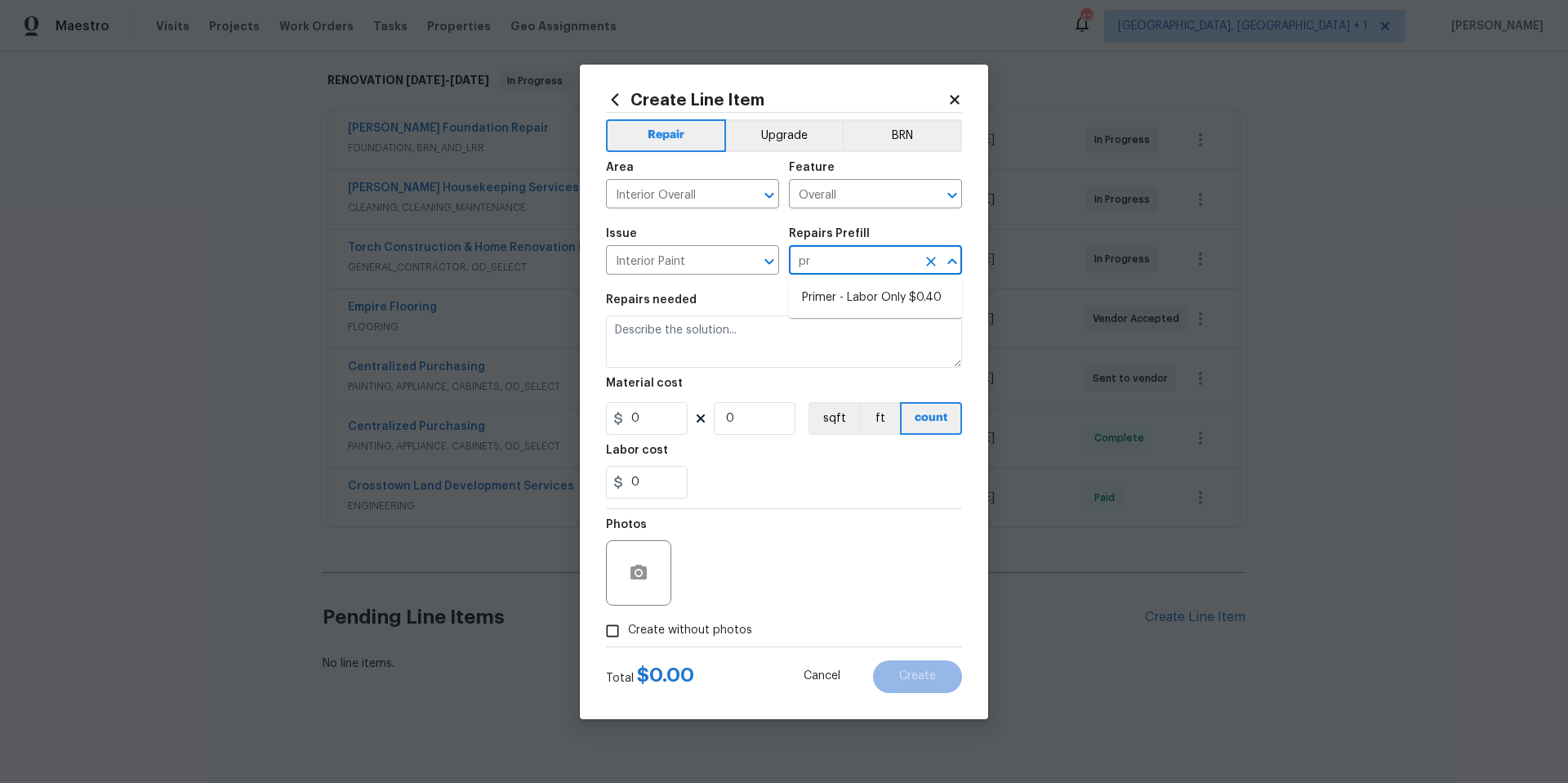
type input "pri"
click at [842, 297] on li "Primer - Labor Only $0.40" at bounding box center [875, 298] width 173 height 27
type input "Overall Paint"
type input "Primer - Labor Only $0.40"
type textarea "Interior primer - PRIMER PROVIDED BY OPENDOOR - All nails, screws, drywall anch…"
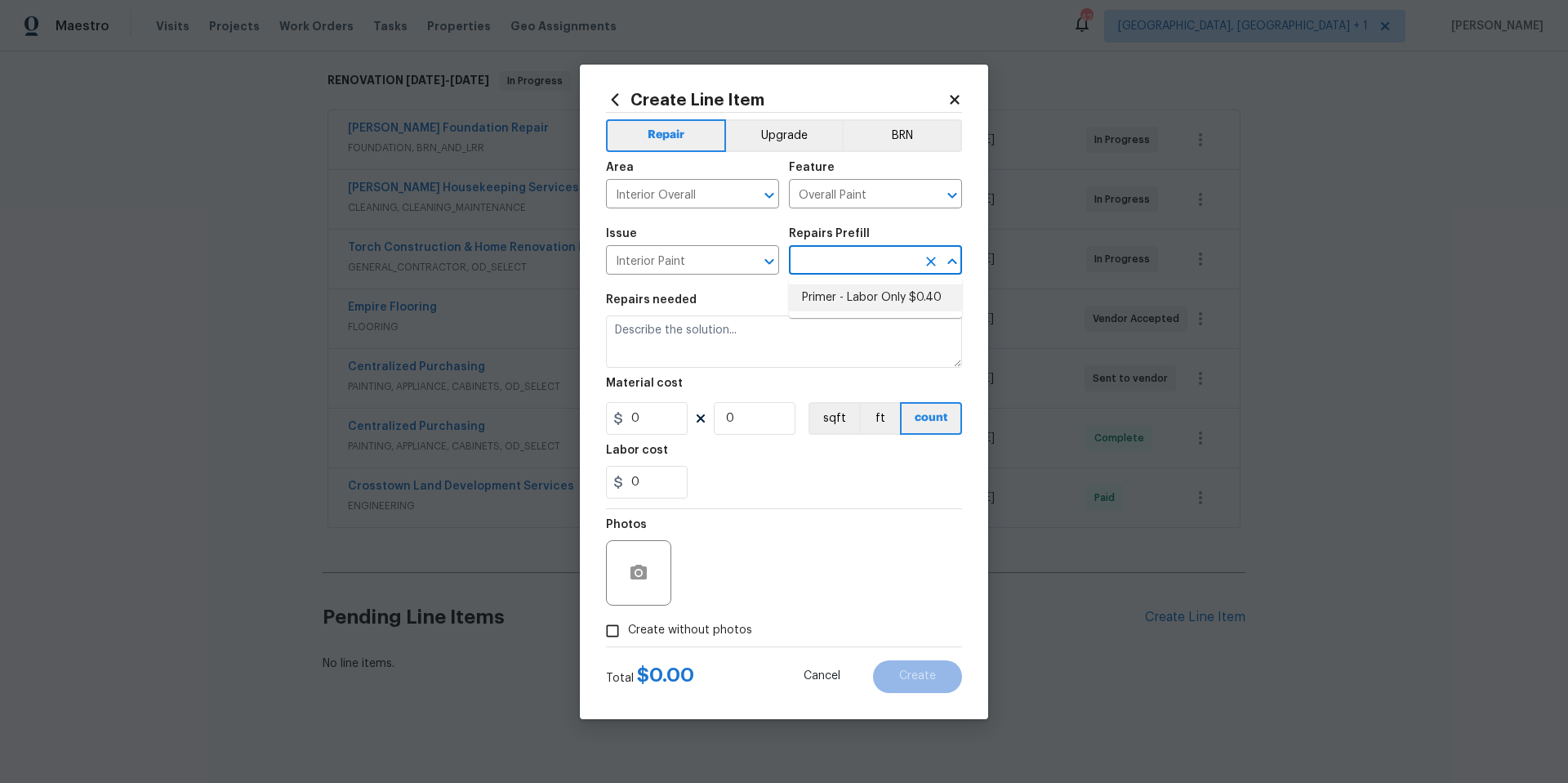
type input "0.4"
type input "1"
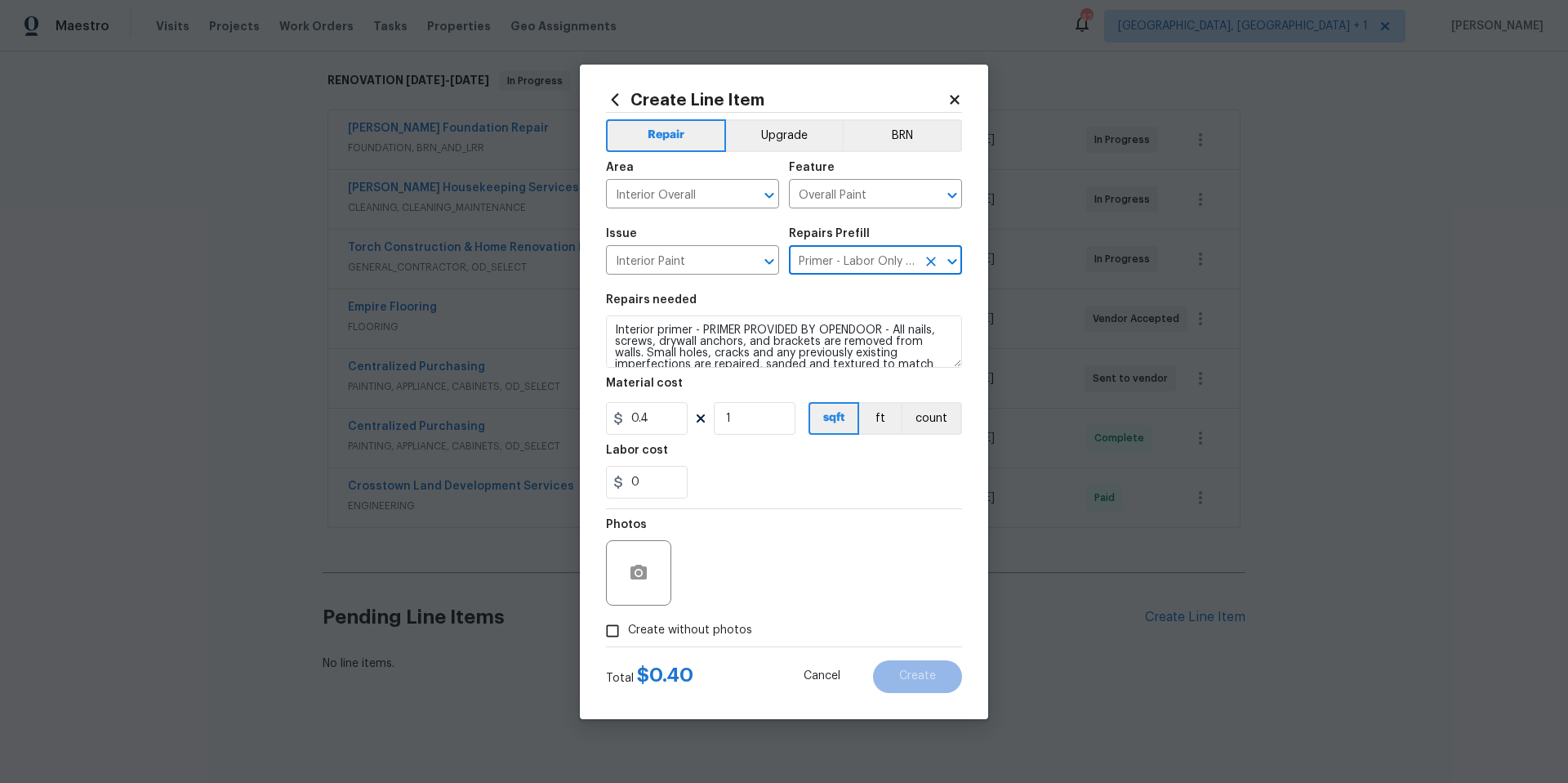
scroll to position [4, 0]
type input "Primer - Labor Only $0.40"
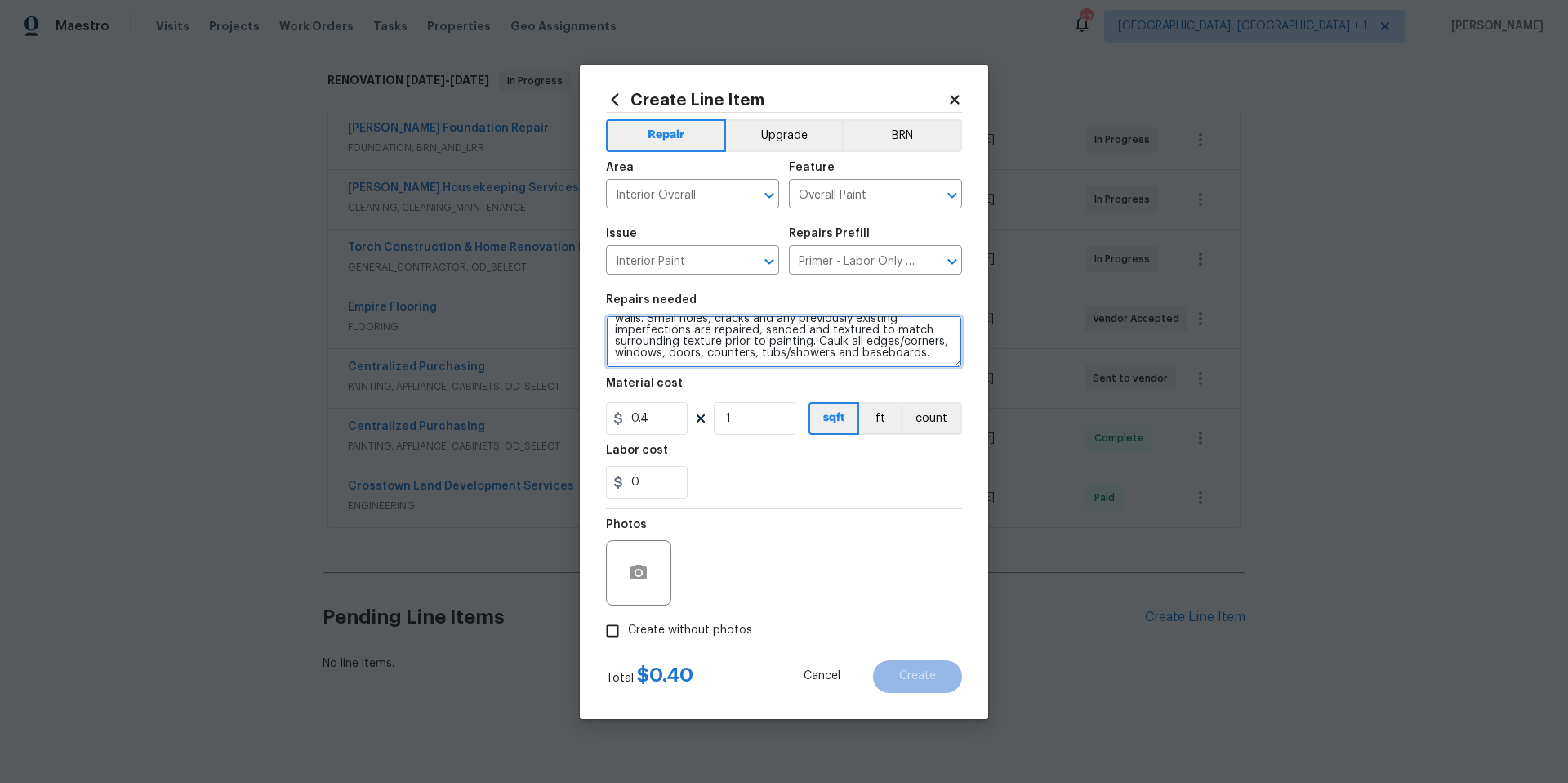
scroll to position [46, 0]
drag, startPoint x: 896, startPoint y: 327, endPoint x: 924, endPoint y: 363, distance: 45.6
click at [924, 363] on textarea "Interior primer - PRIMER PROVIDED BY OPENDOOR - All nails, screws, drywall anch…" at bounding box center [784, 342] width 356 height 53
click at [953, 100] on icon at bounding box center [954, 99] width 9 height 9
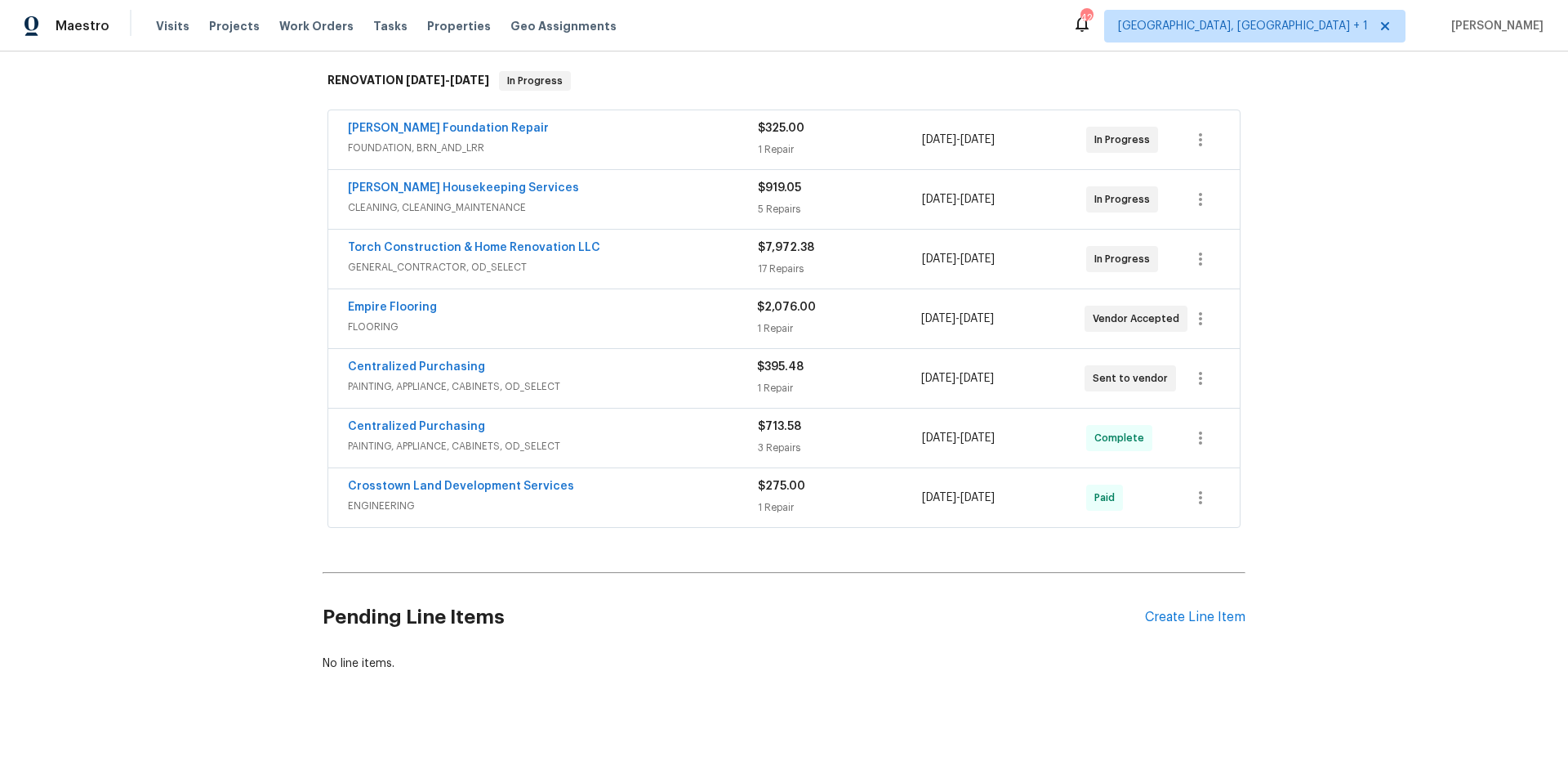
click at [1176, 595] on div "Pending Line Items Create Line Item" at bounding box center [784, 617] width 923 height 76
click at [1168, 610] on div "Create Line Item" at bounding box center [1195, 617] width 101 height 16
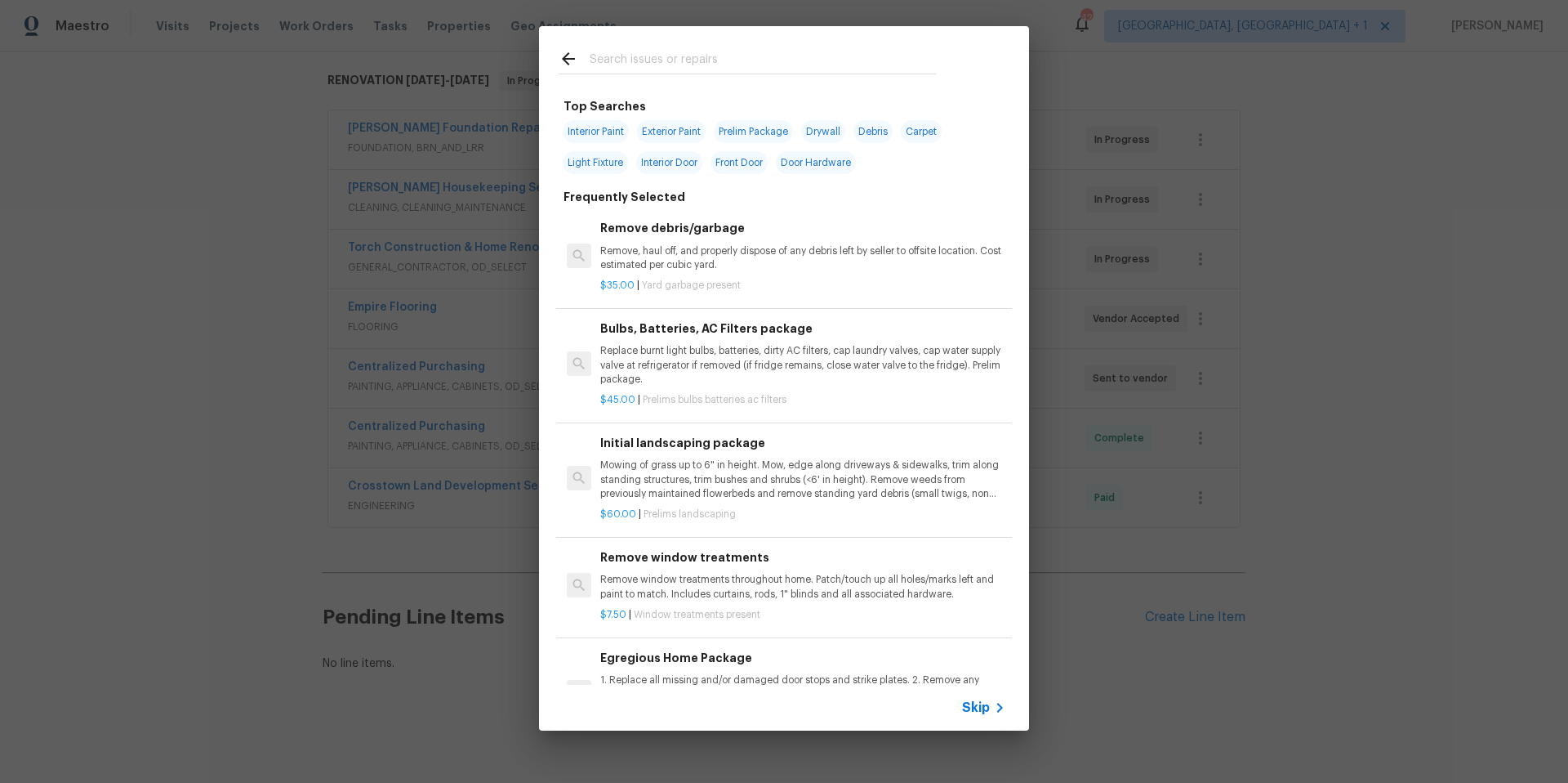
click at [663, 68] on input "text" at bounding box center [762, 61] width 346 height 25
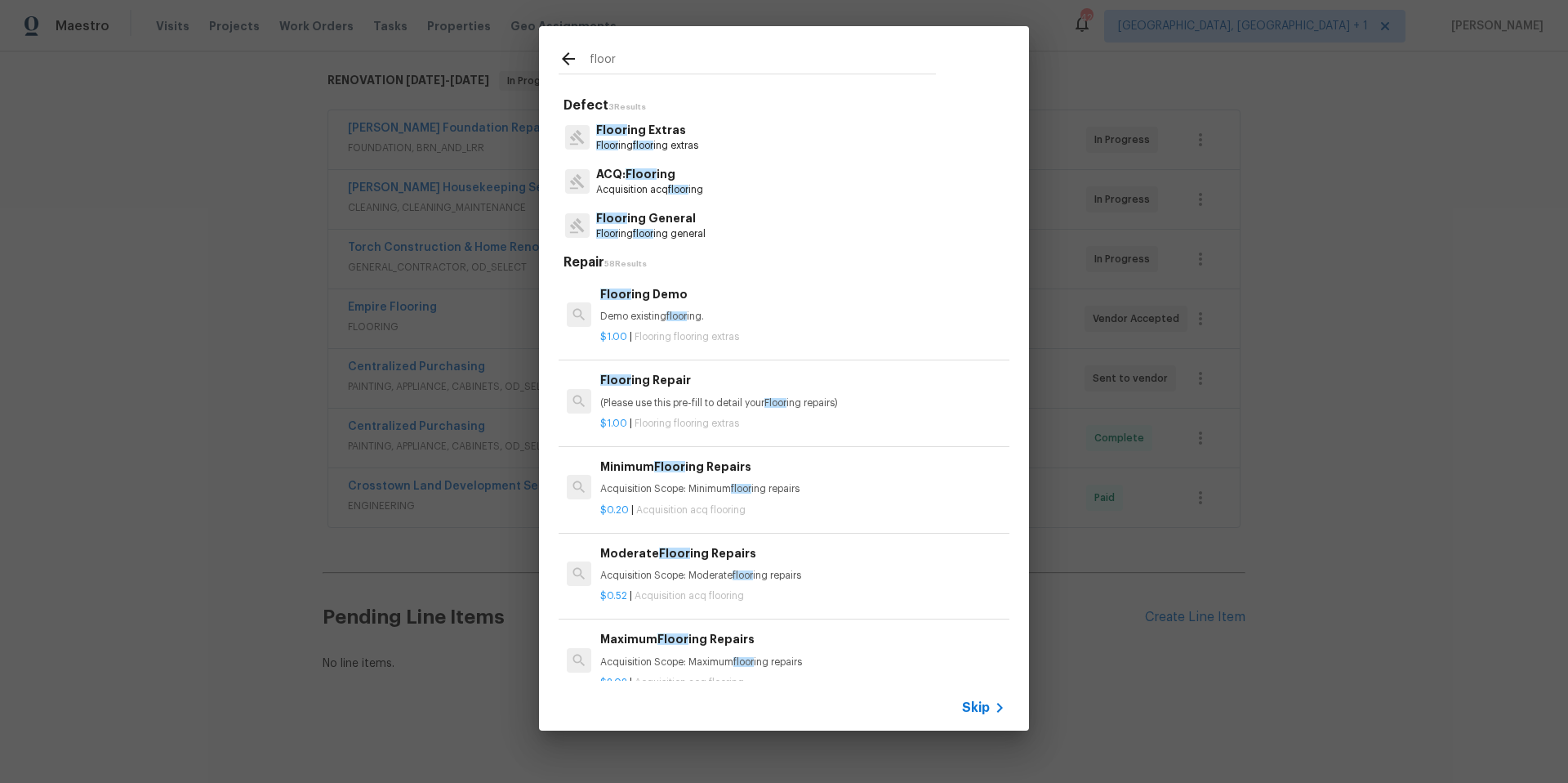
type input "floor"
click at [670, 167] on p "ACQ: Floor ing" at bounding box center [650, 174] width 107 height 18
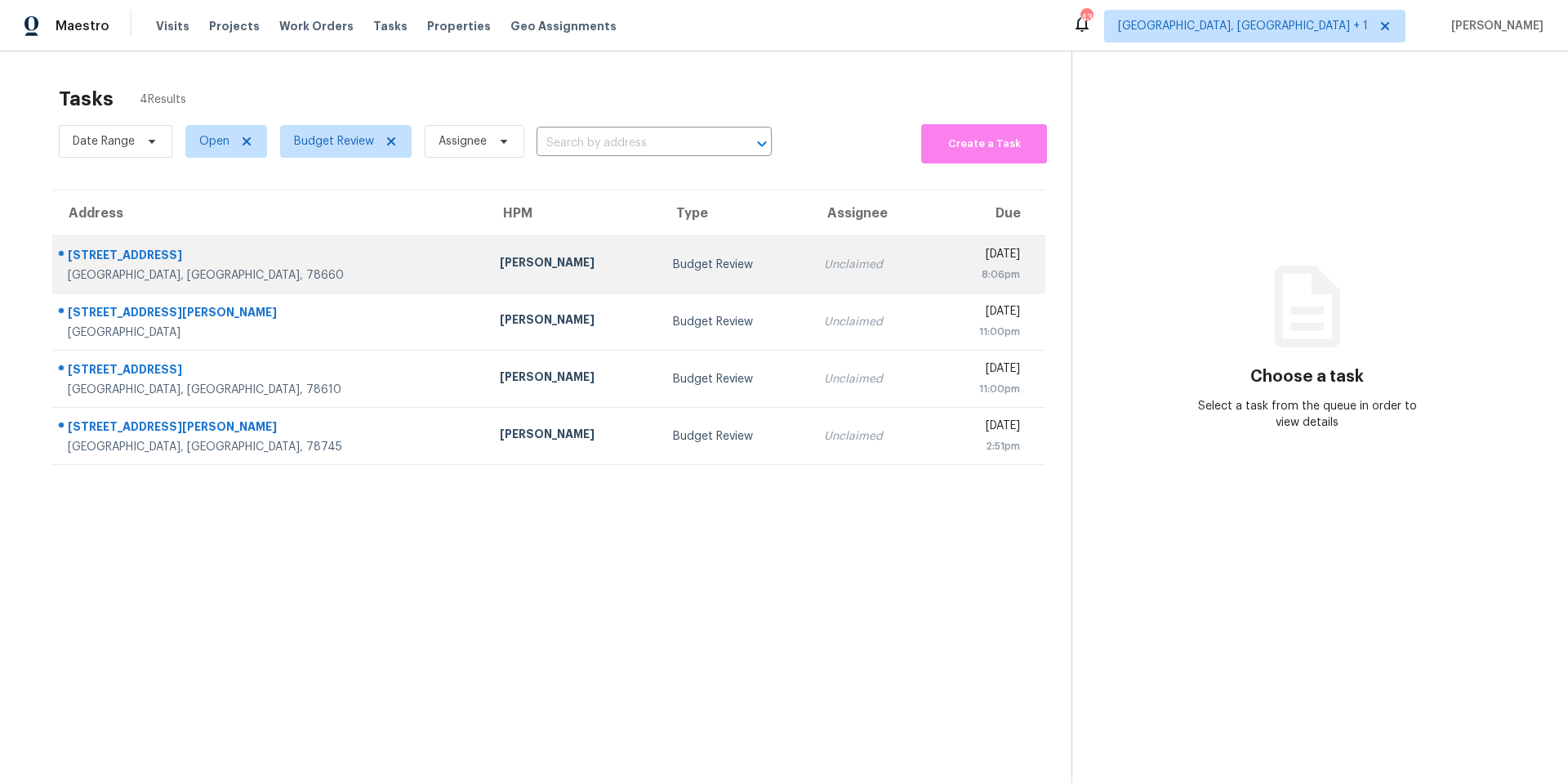
click at [173, 257] on div "19308 Wearyall Hill Ln" at bounding box center [271, 257] width 406 height 20
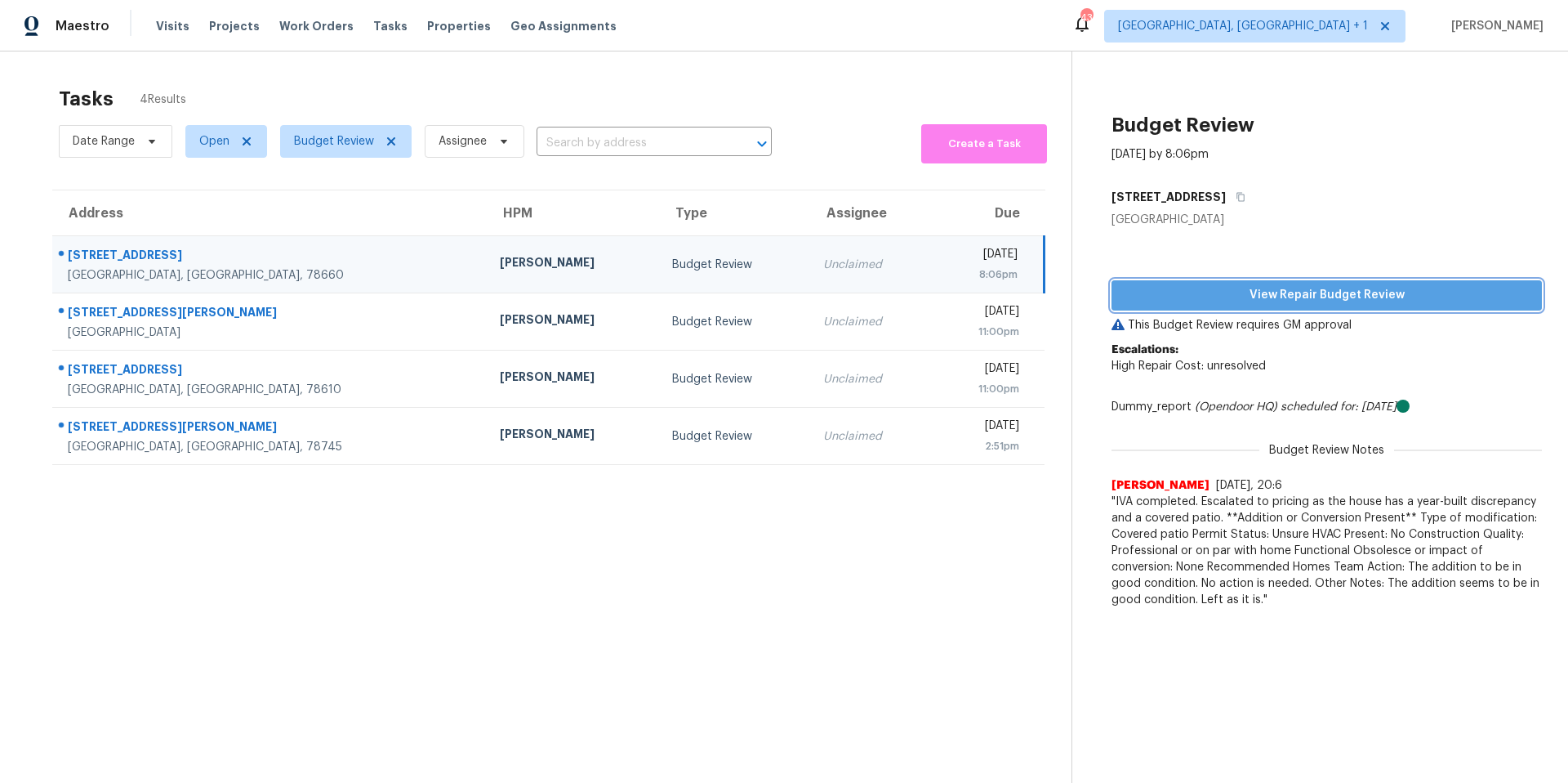
click at [1314, 294] on span "View Repair Budget Review" at bounding box center [1326, 295] width 404 height 20
